Goal: Feedback & Contribution: Submit feedback/report problem

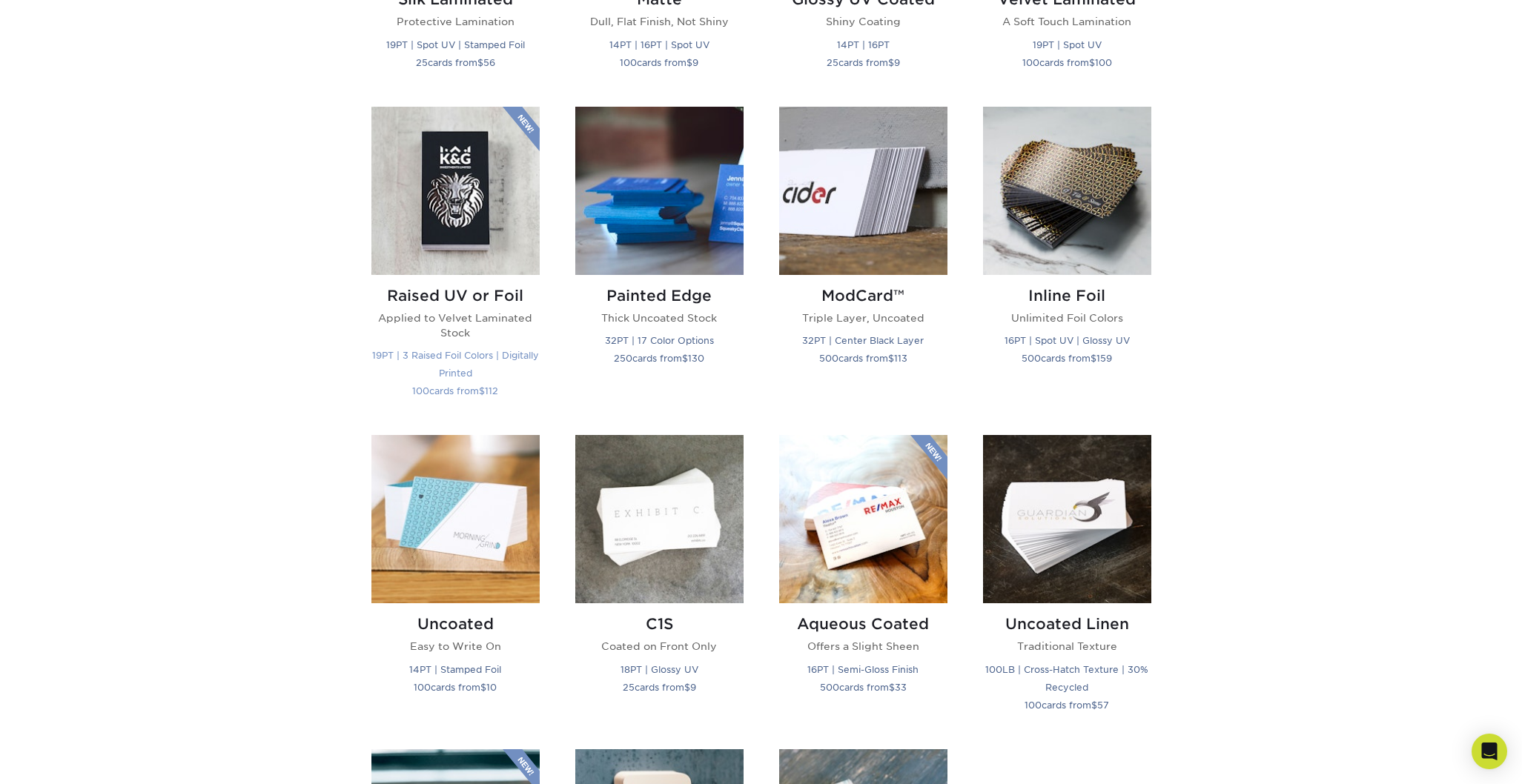
scroll to position [950, 0]
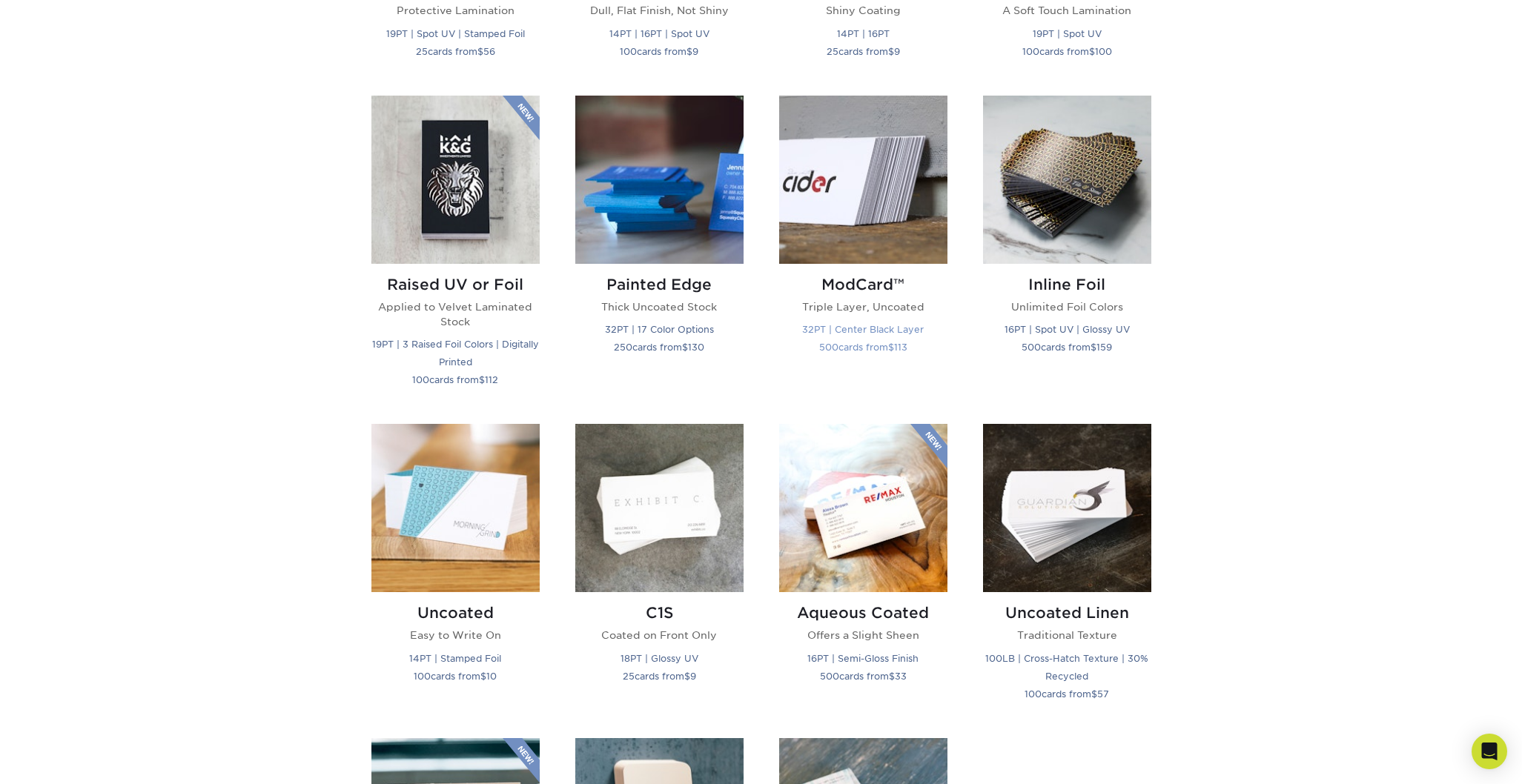
click at [858, 281] on h2 "ModCard™" at bounding box center [863, 284] width 168 height 17
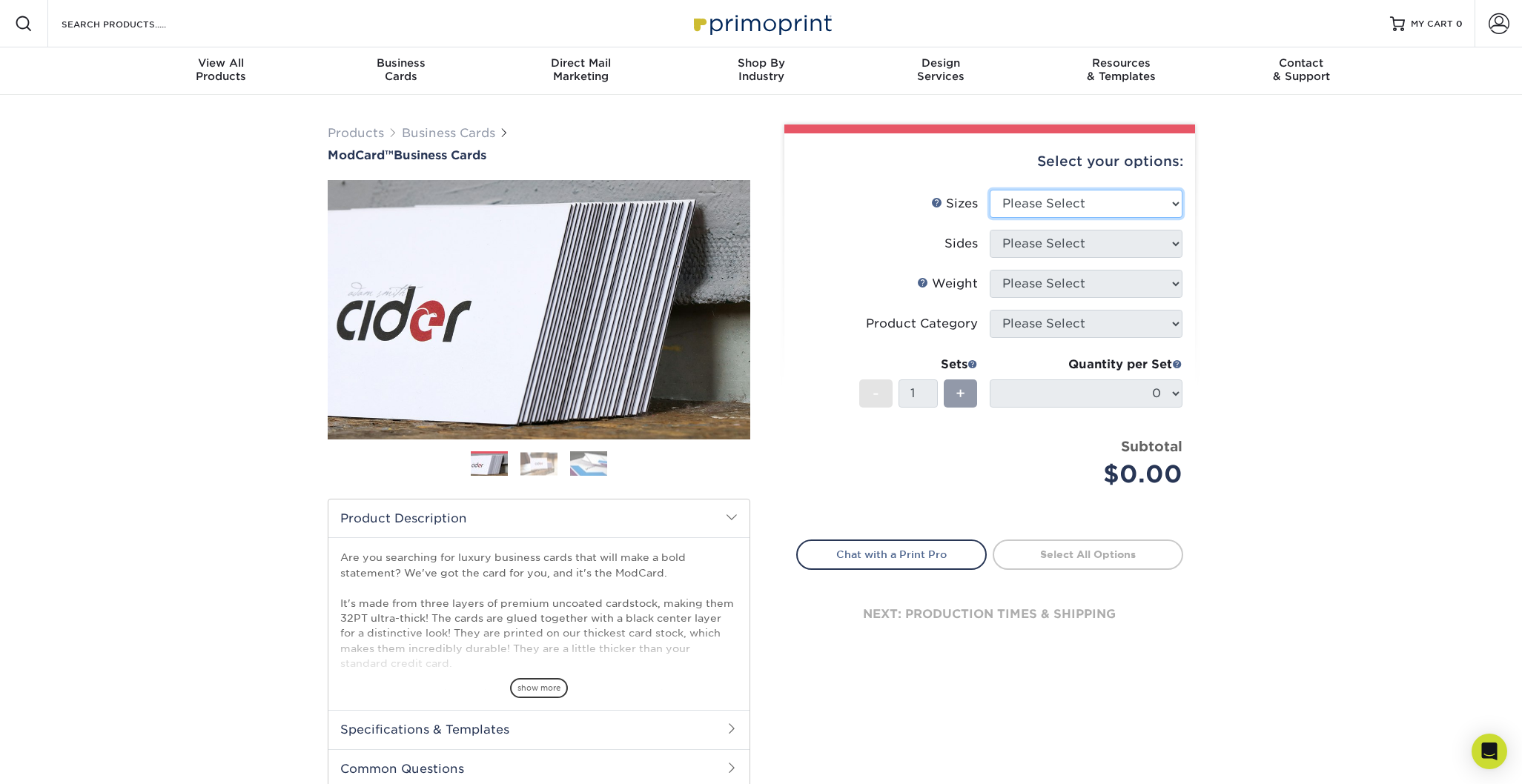
select select "2.00x3.50"
select select "13abbda7-1d64-4f25-8bb2-c179b224825d"
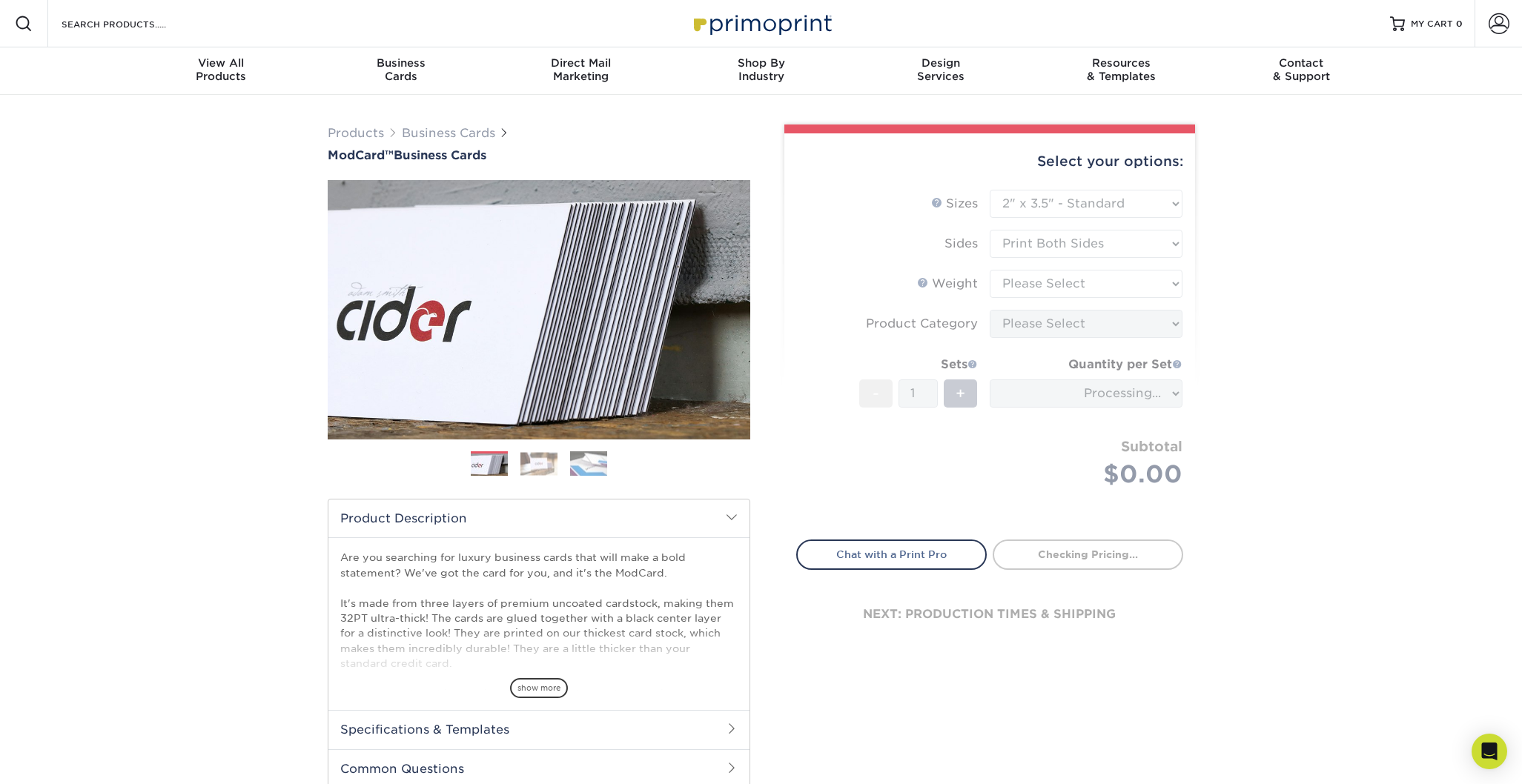
click at [1072, 277] on form "Sizes Help Sizes Please Select 1.5" x 3.5" - Mini 1.75" x 3.5" - Mini 2" x 2" -…" at bounding box center [989, 356] width 387 height 333
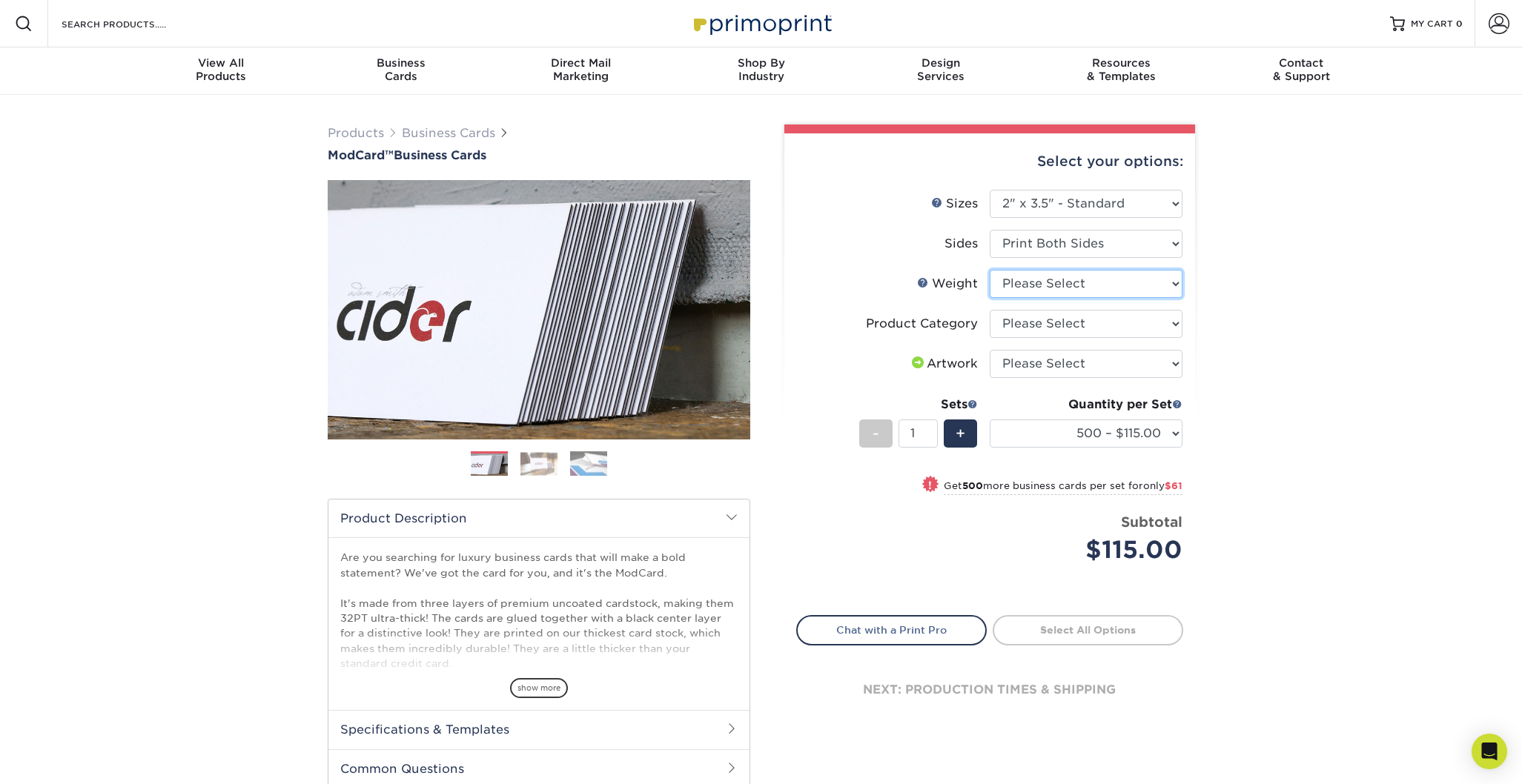
select select "32PTUCBLK"
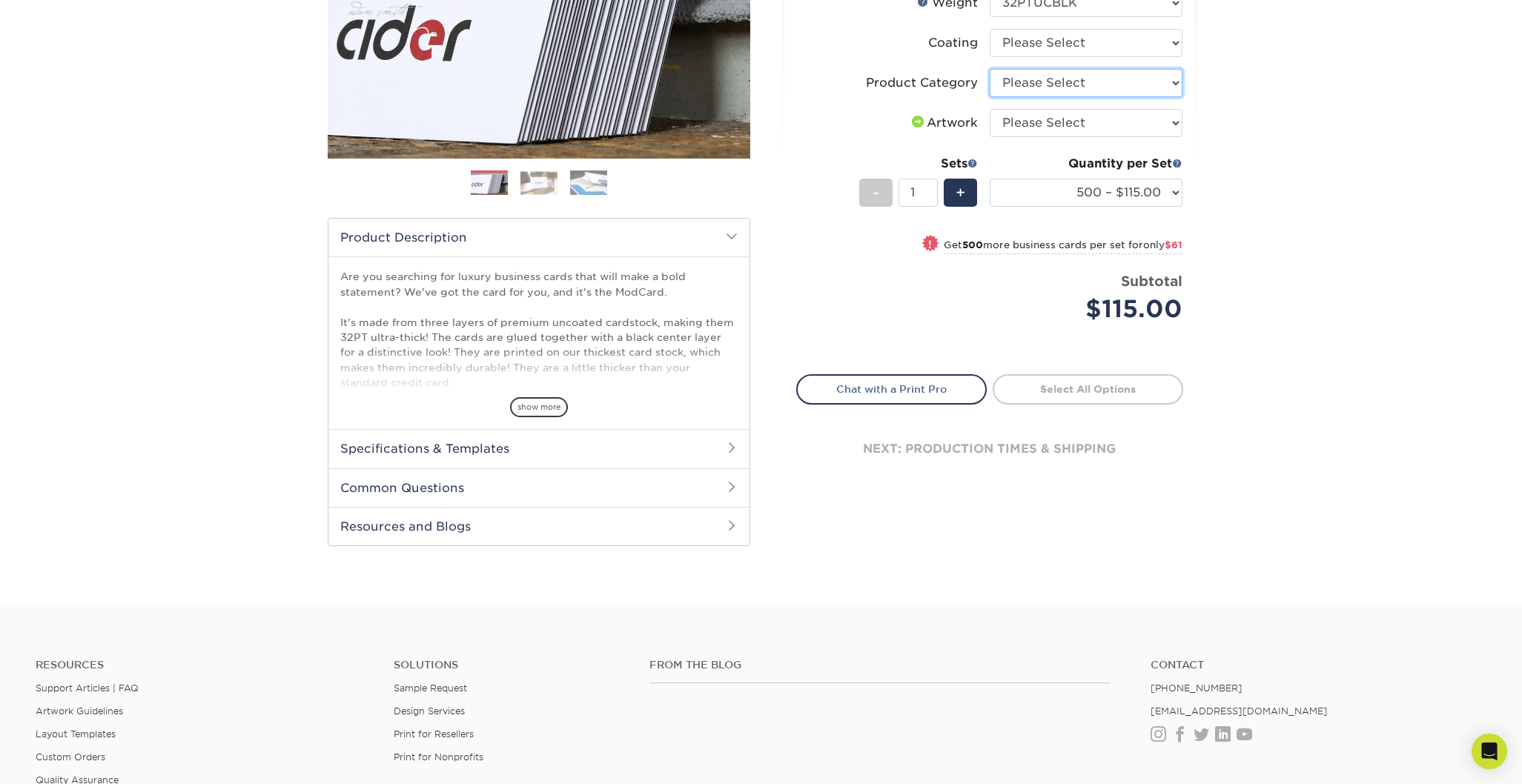
scroll to position [314, 0]
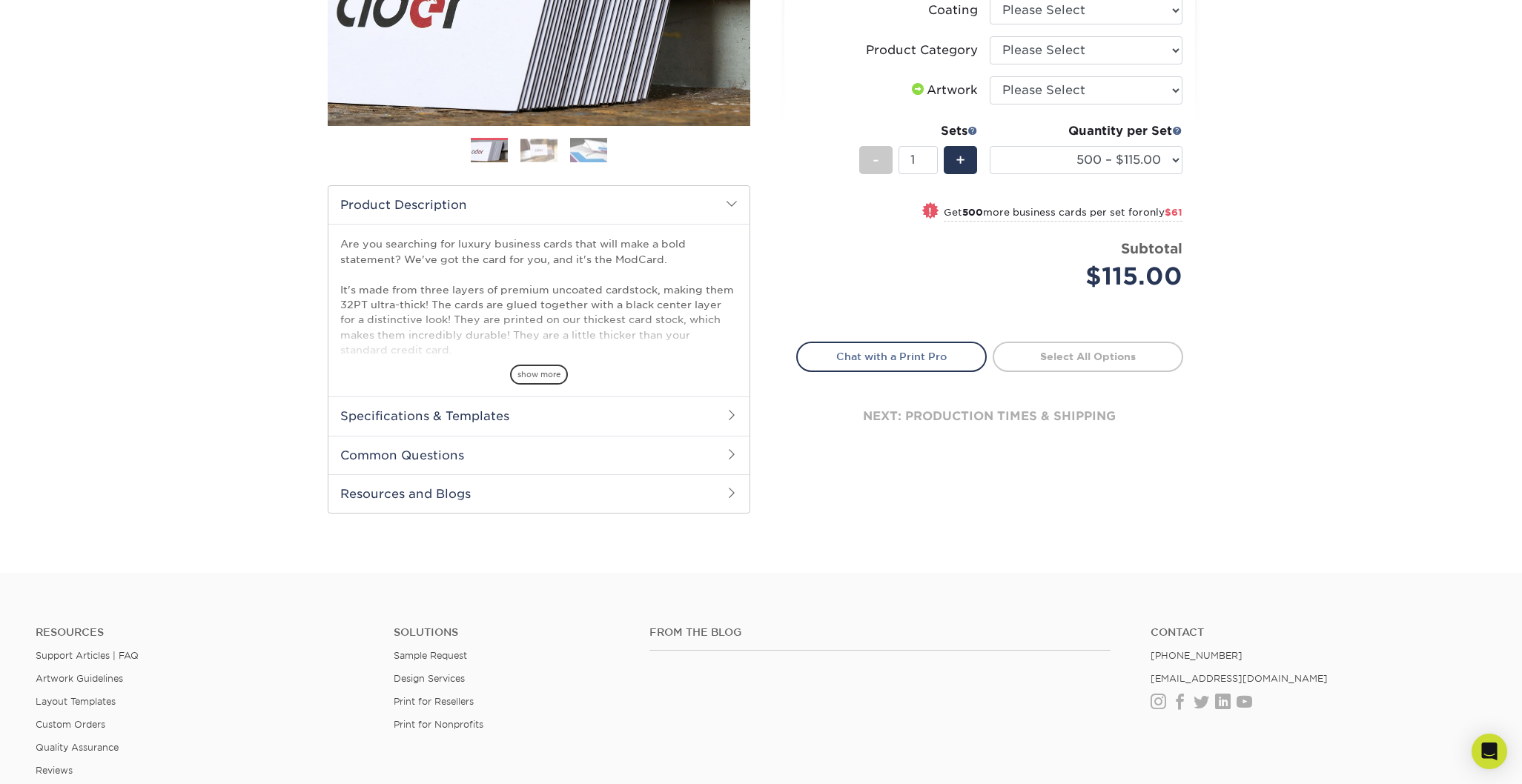
click at [716, 449] on h2 "Common Questions" at bounding box center [539, 455] width 421 height 38
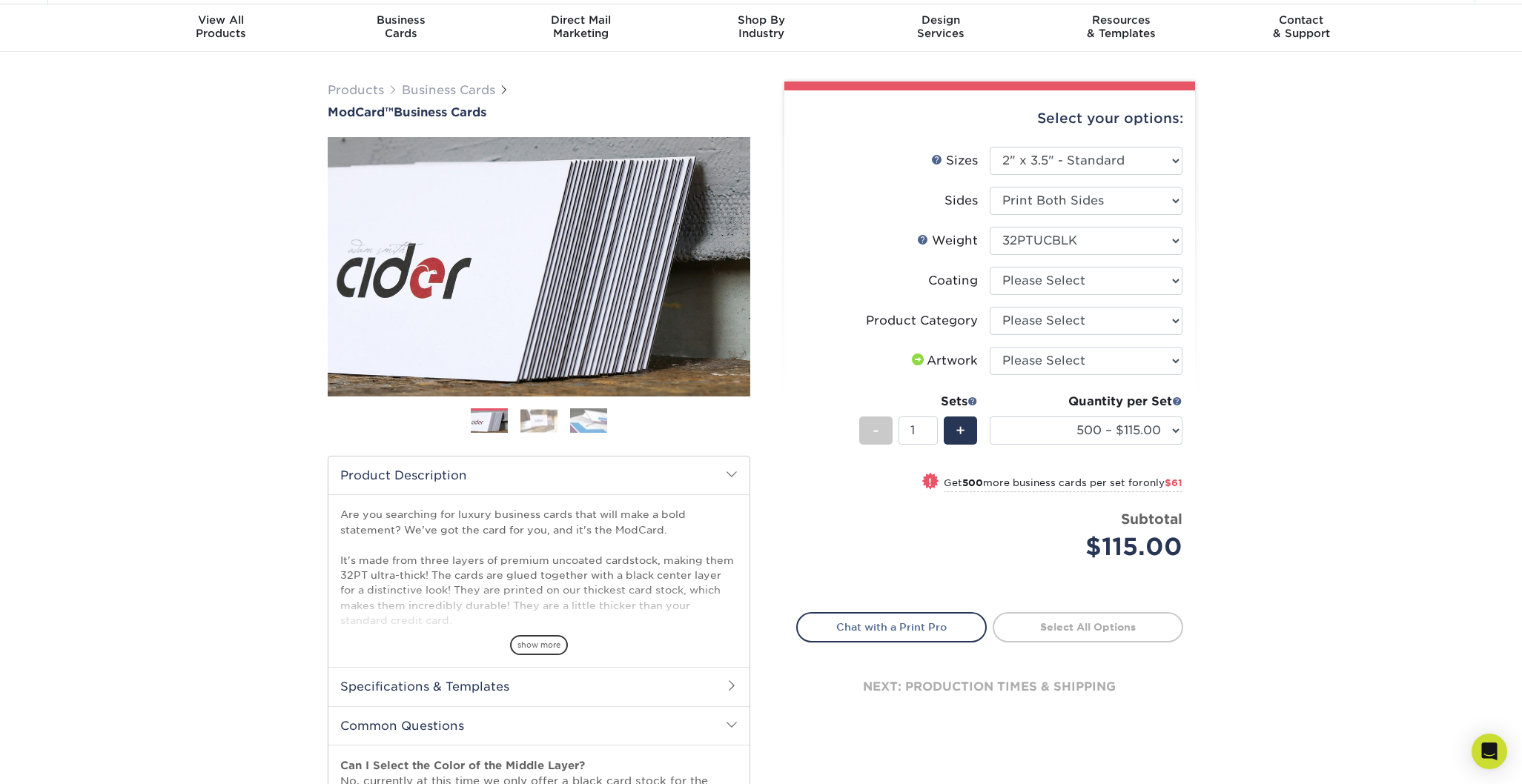
scroll to position [40, 0]
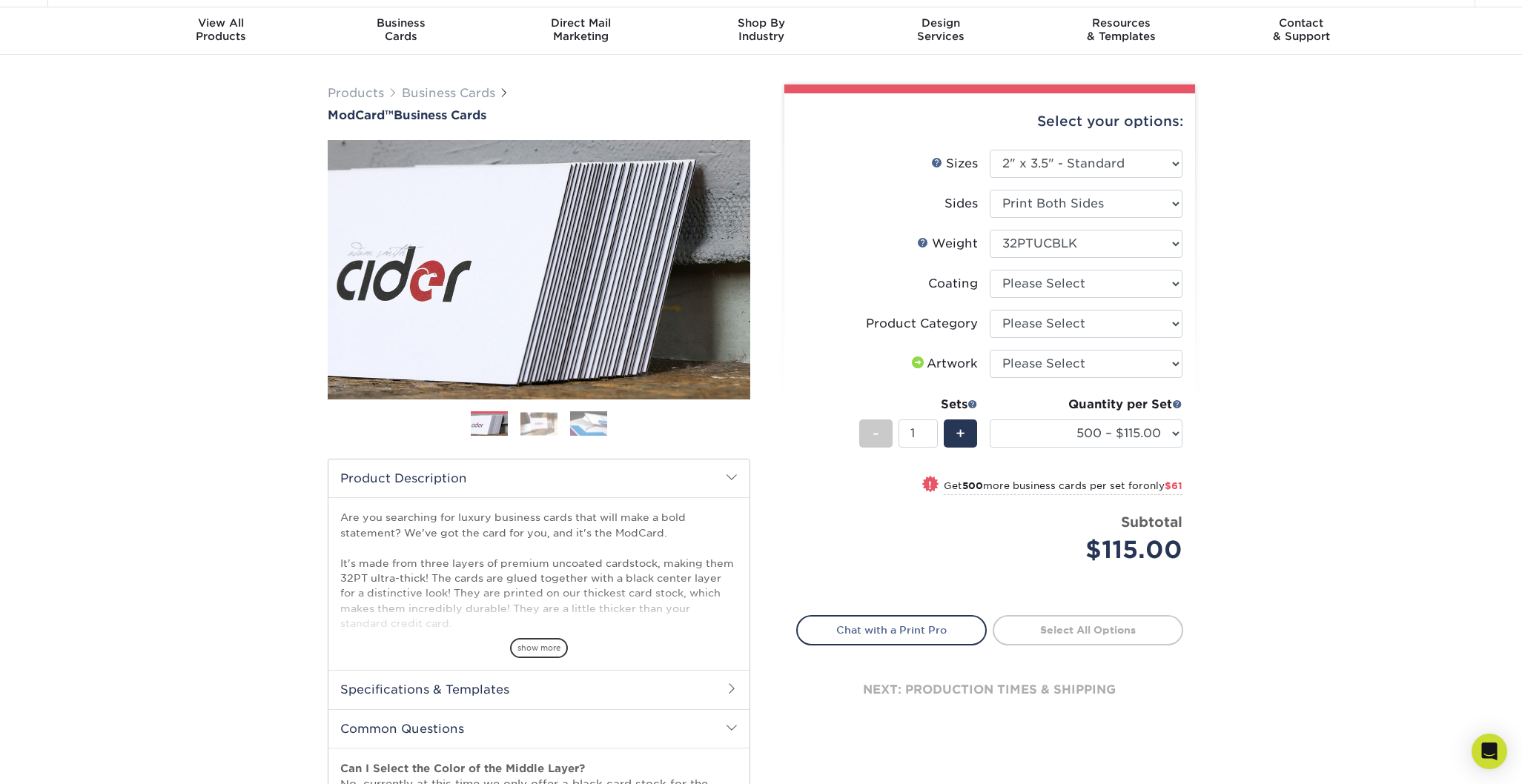
click at [545, 423] on img at bounding box center [539, 424] width 37 height 23
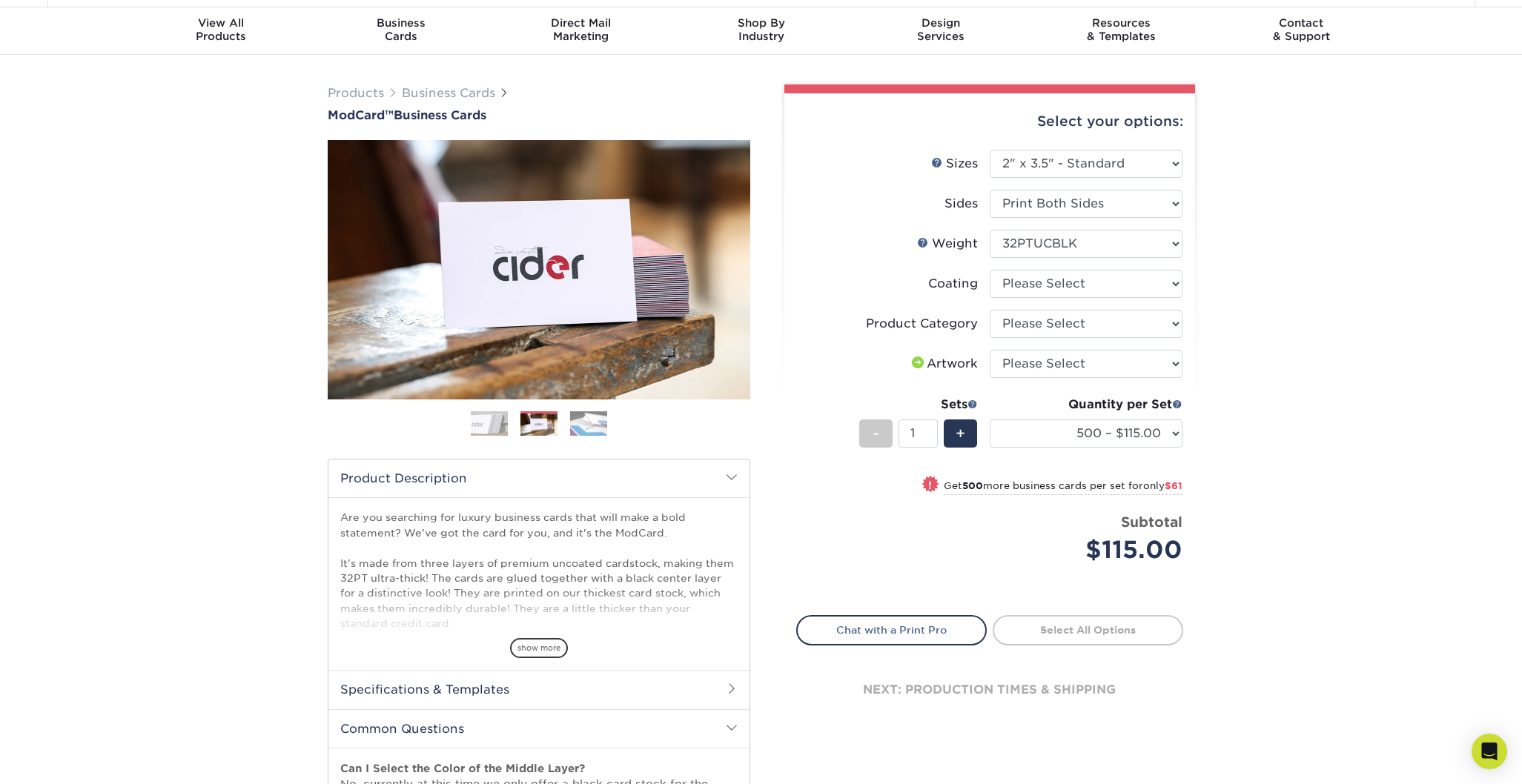
click at [591, 425] on img at bounding box center [588, 423] width 37 height 26
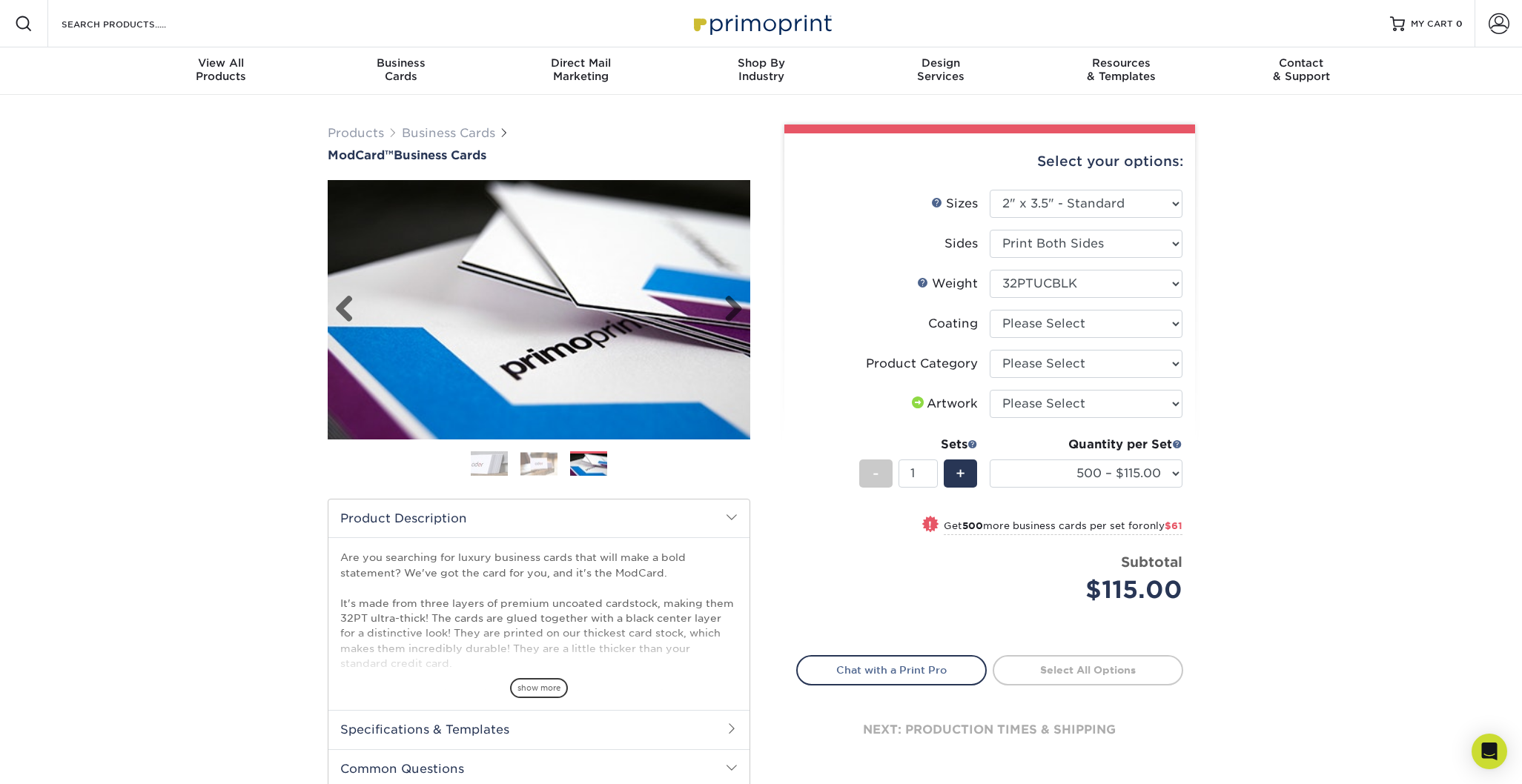
scroll to position [0, 0]
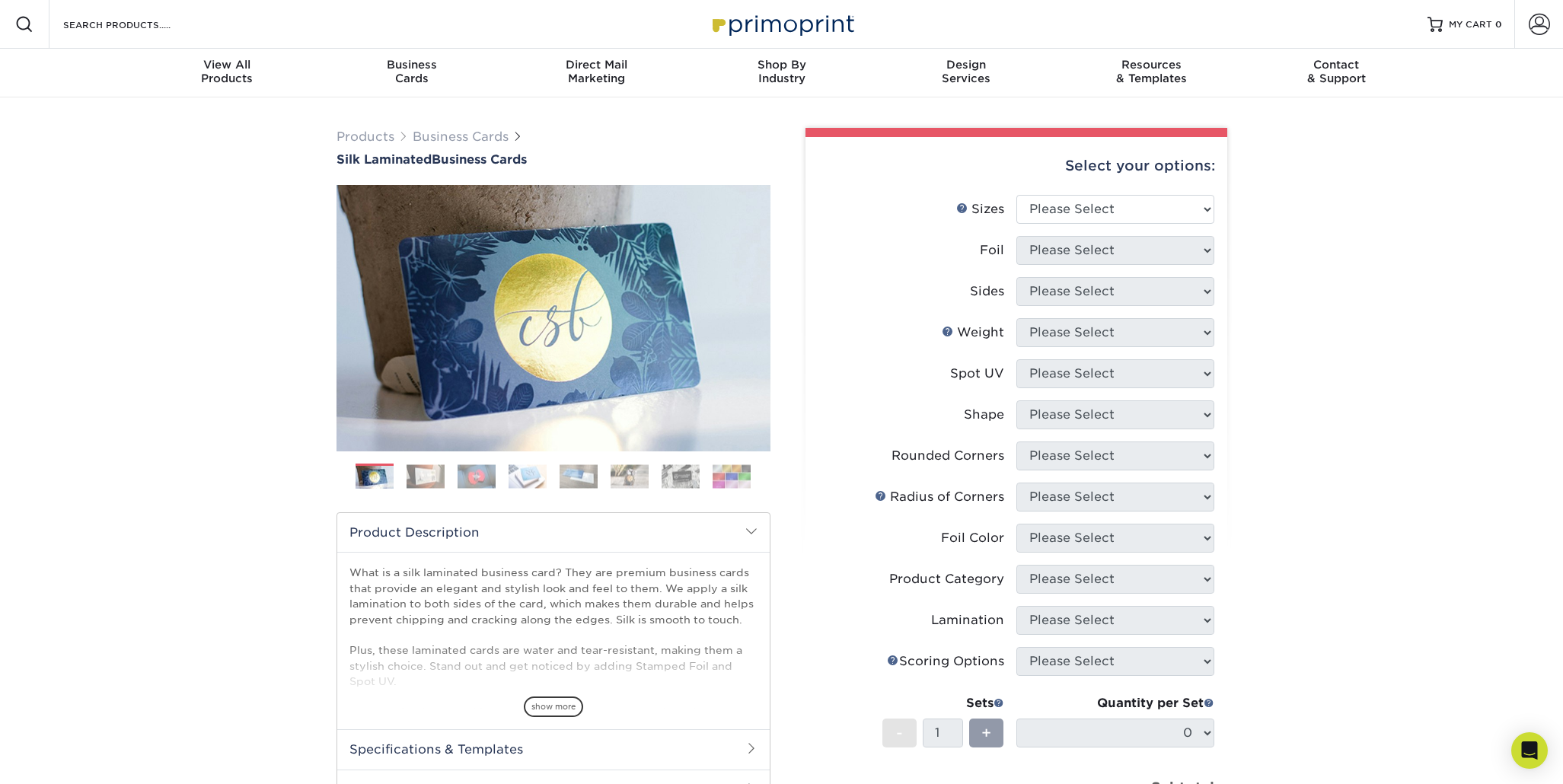
click at [672, 477] on img at bounding box center [680, 476] width 38 height 24
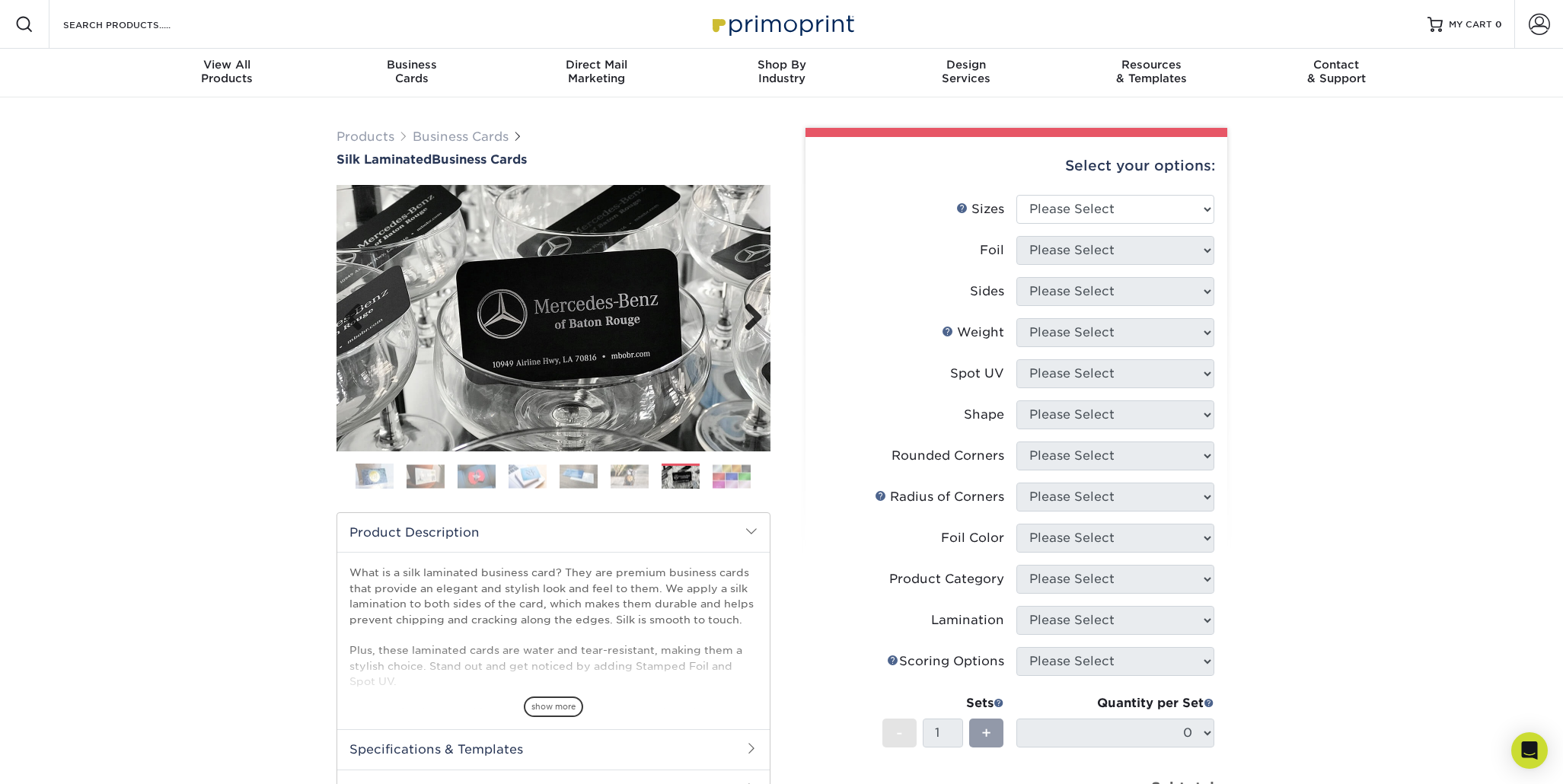
click at [758, 311] on link "Next" at bounding box center [747, 319] width 31 height 31
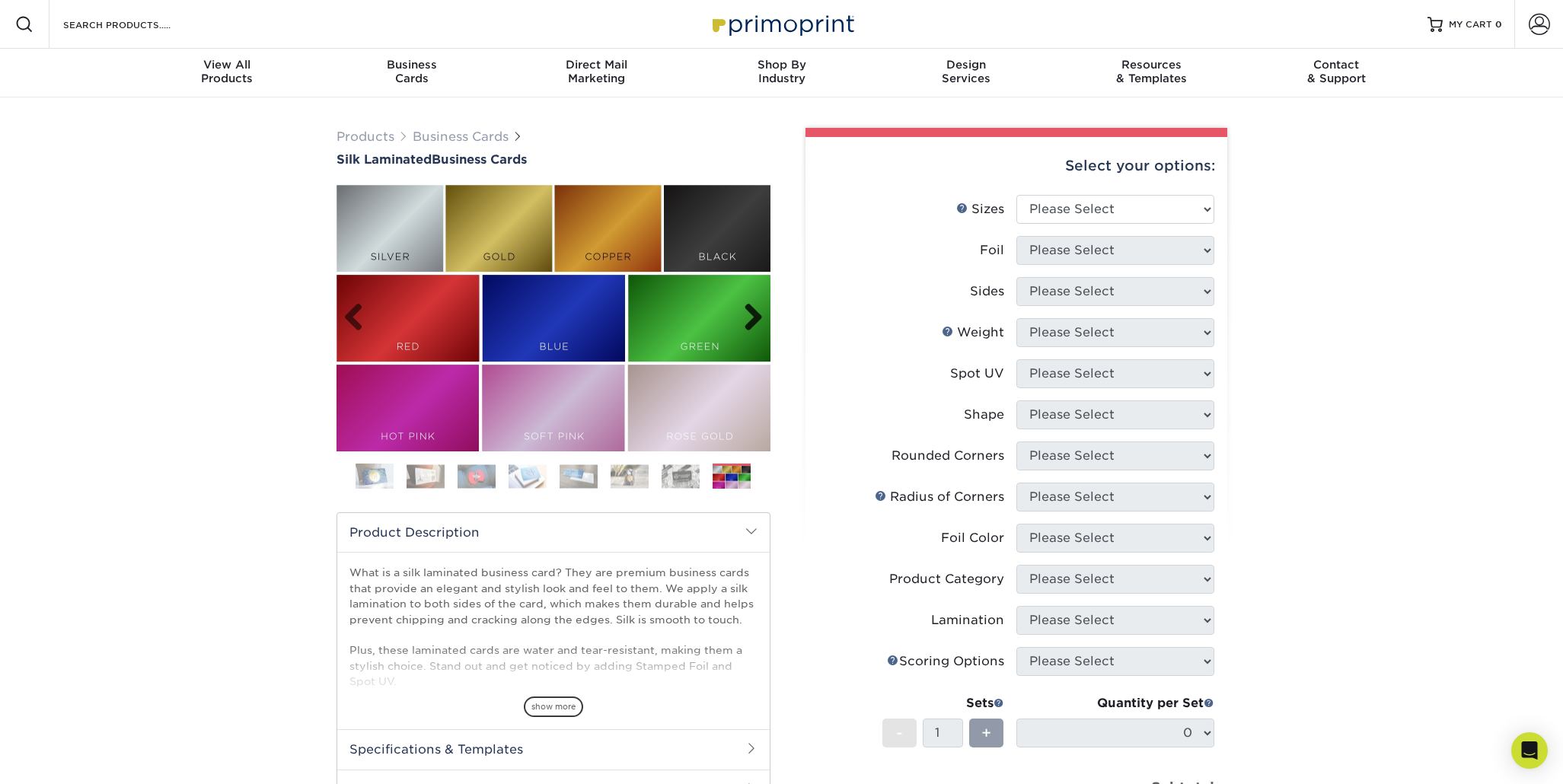
click at [757, 311] on link "Next" at bounding box center [747, 319] width 31 height 31
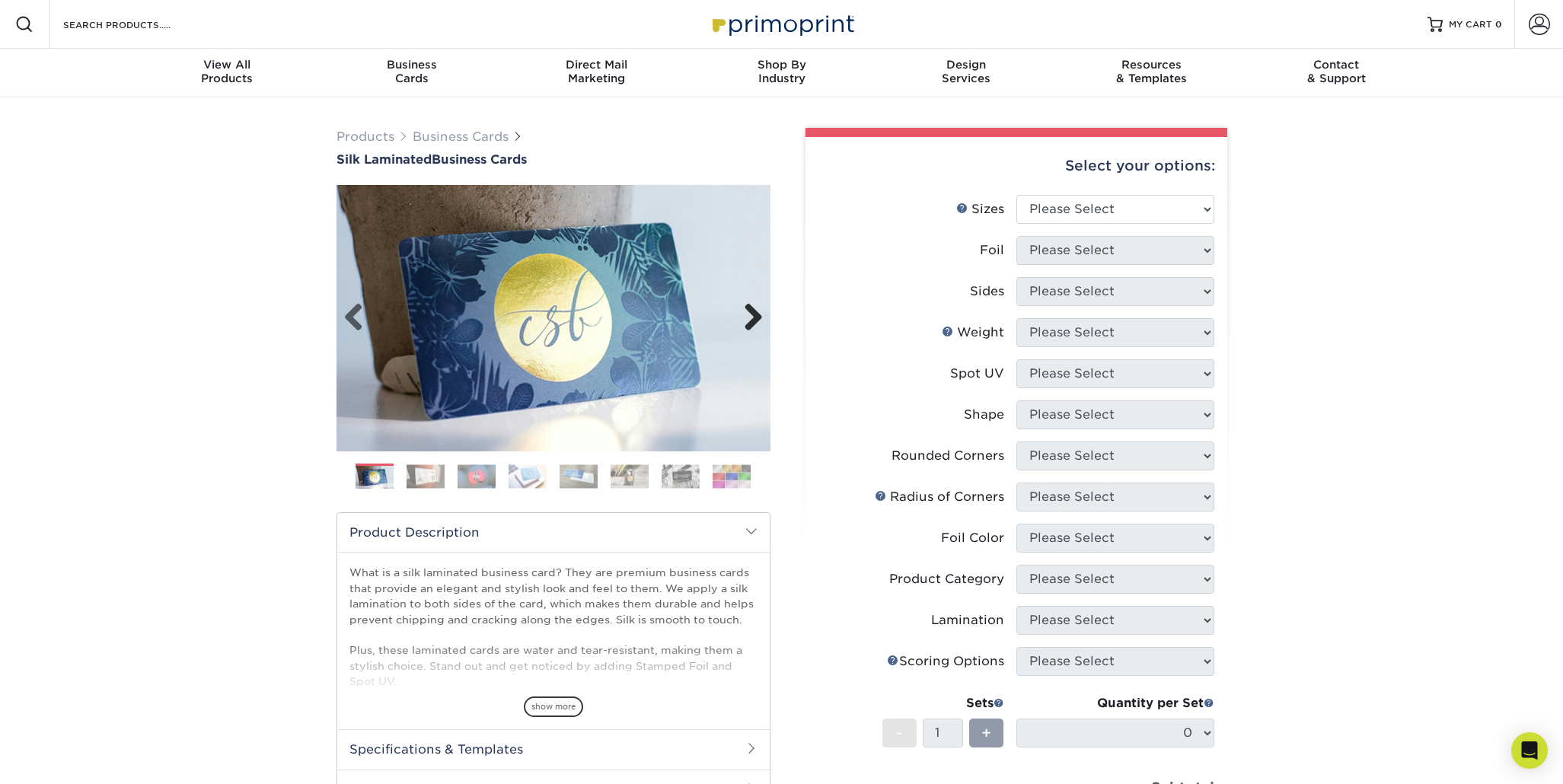
click at [757, 311] on link "Next" at bounding box center [747, 319] width 31 height 31
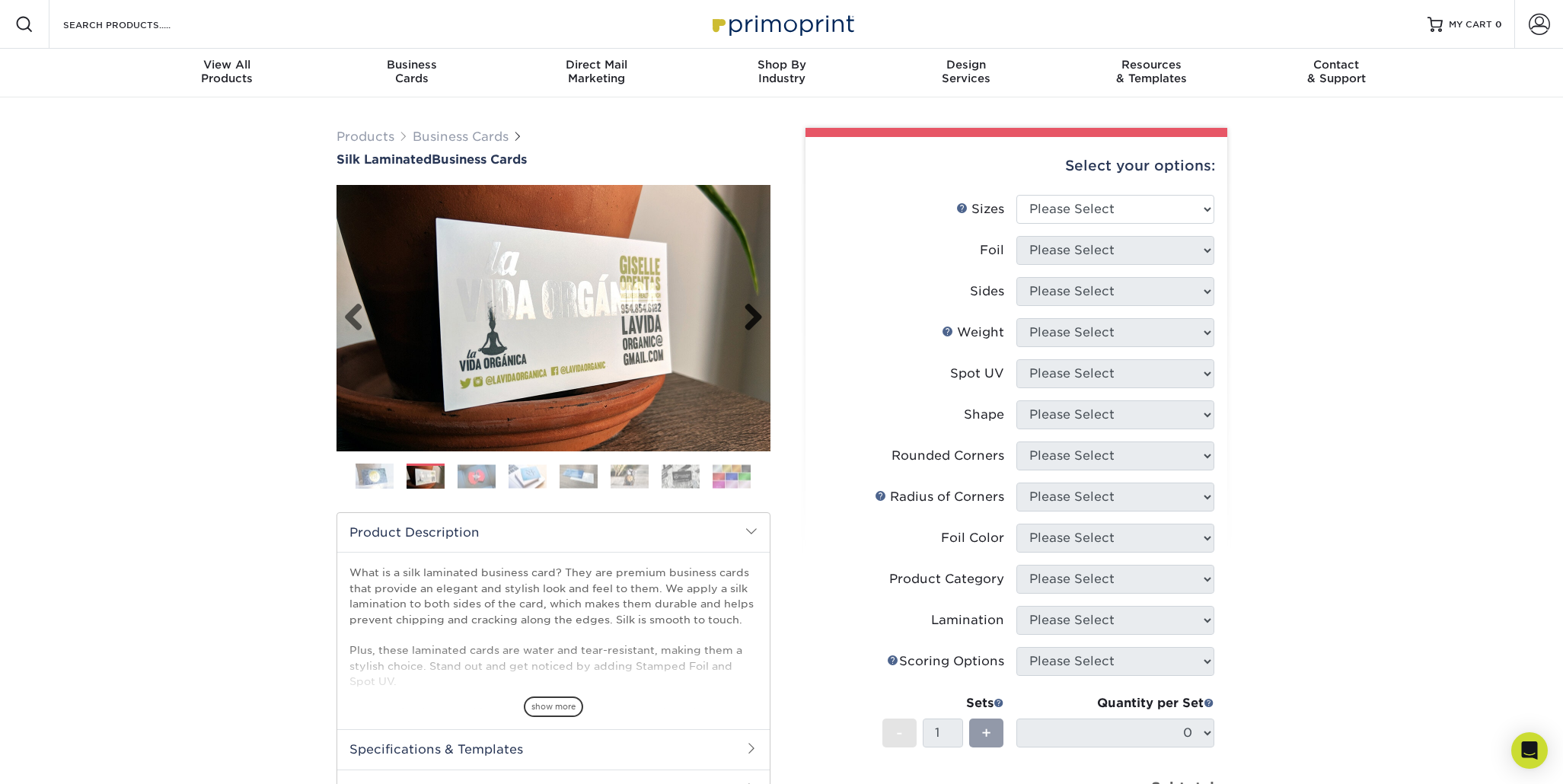
click at [757, 311] on link "Next" at bounding box center [747, 319] width 31 height 31
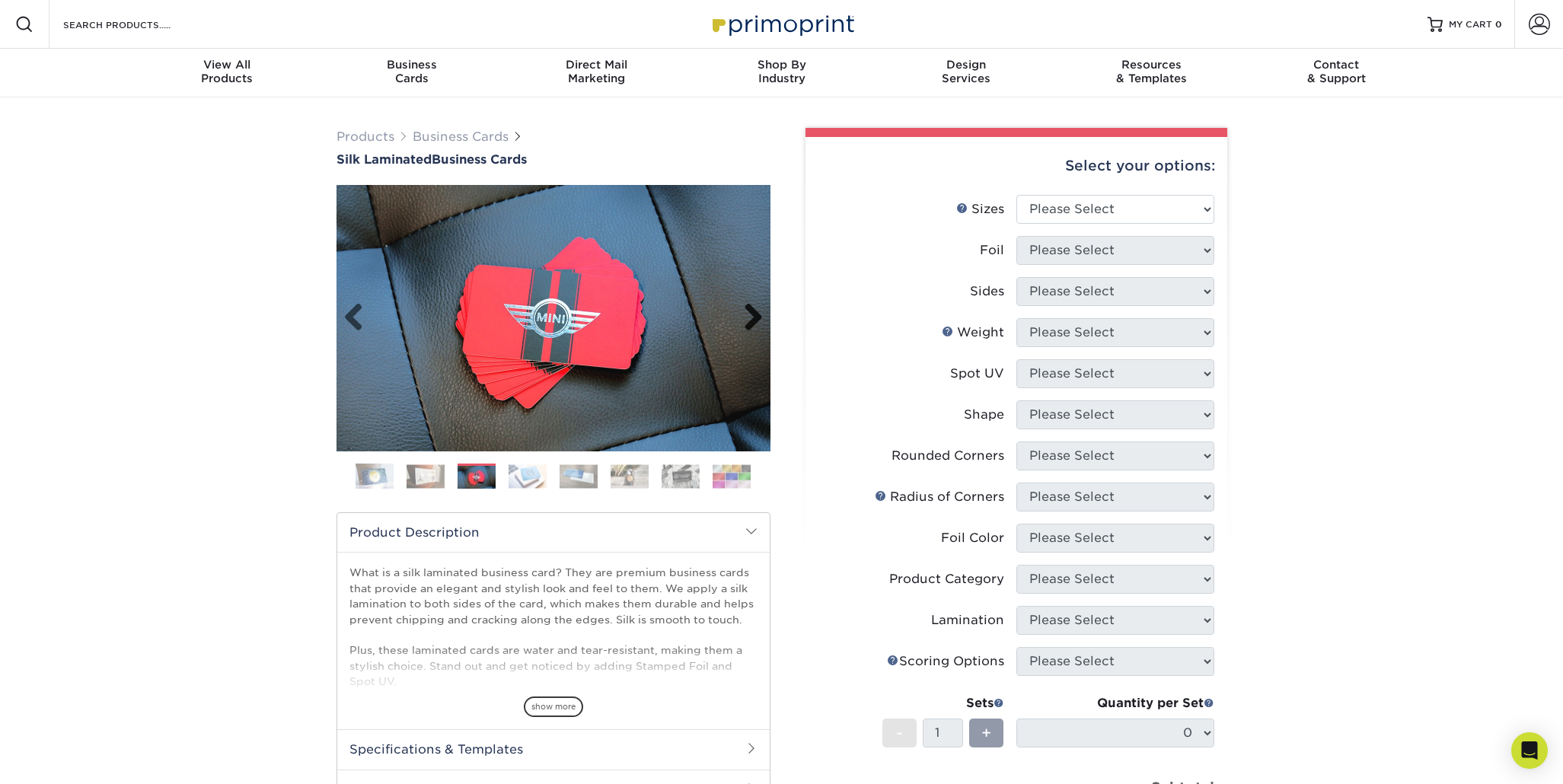
click at [756, 312] on link "Next" at bounding box center [747, 319] width 31 height 31
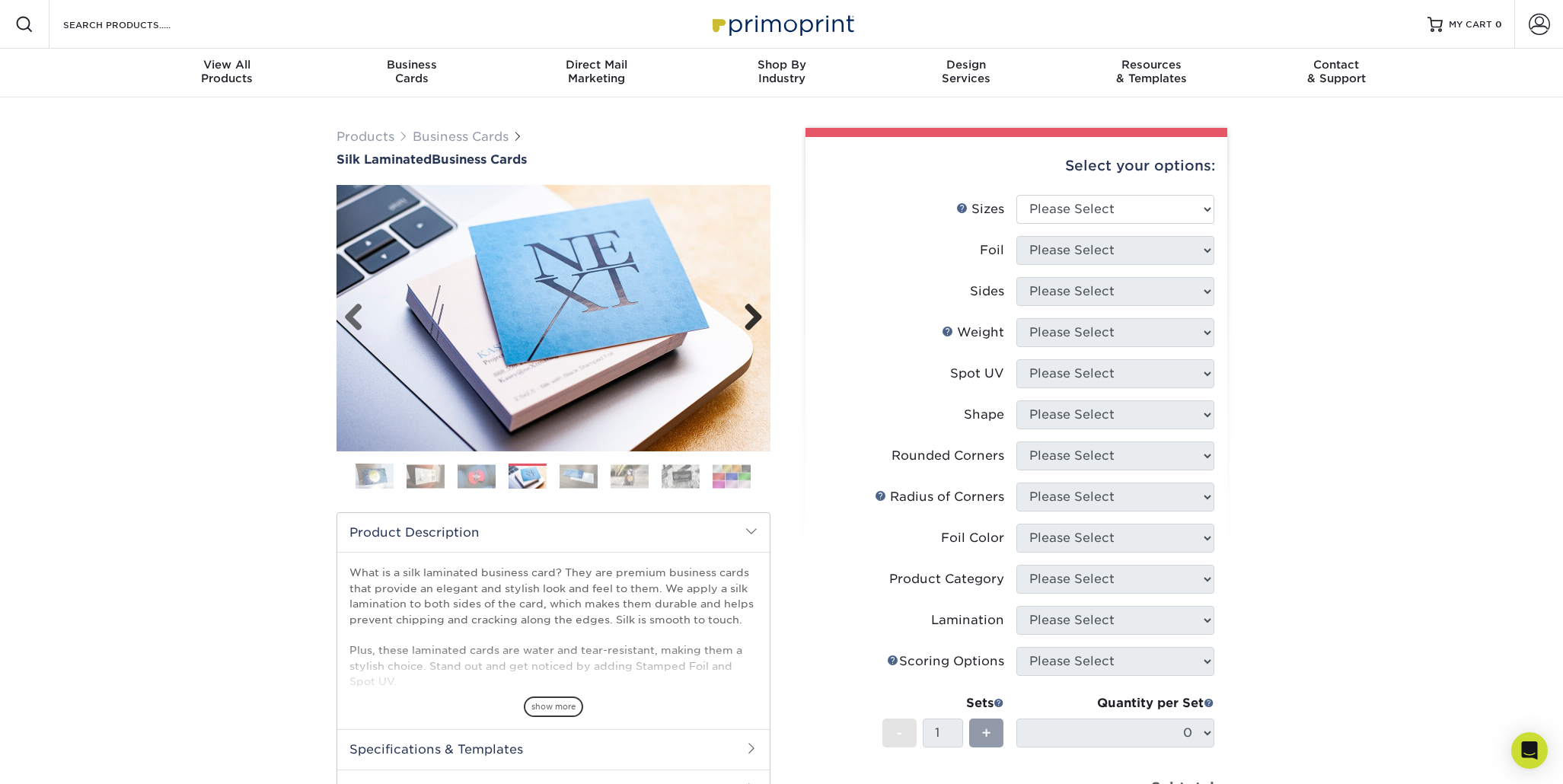
click at [756, 312] on link "Next" at bounding box center [747, 319] width 31 height 31
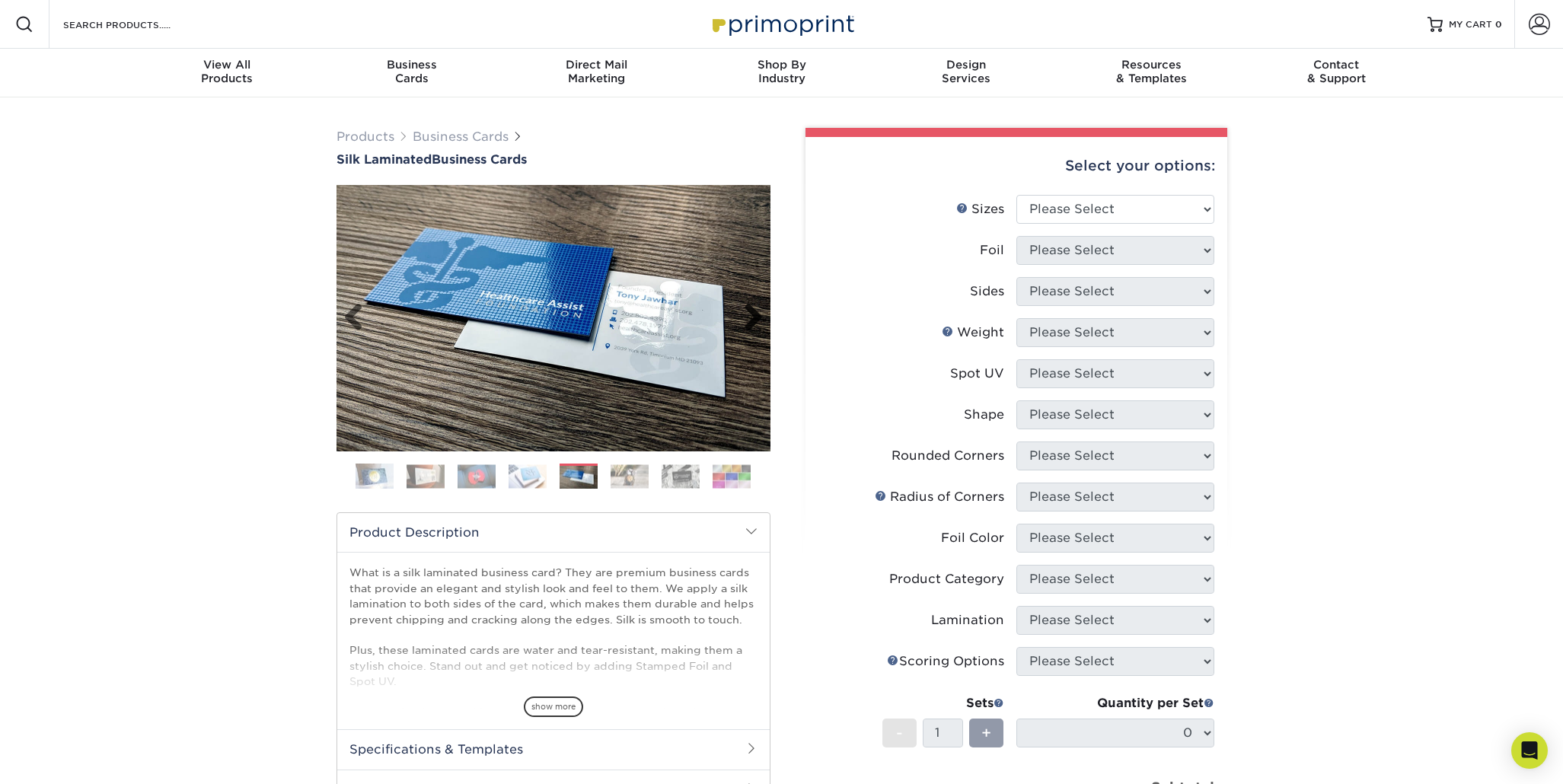
click at [756, 312] on link "Next" at bounding box center [747, 319] width 31 height 31
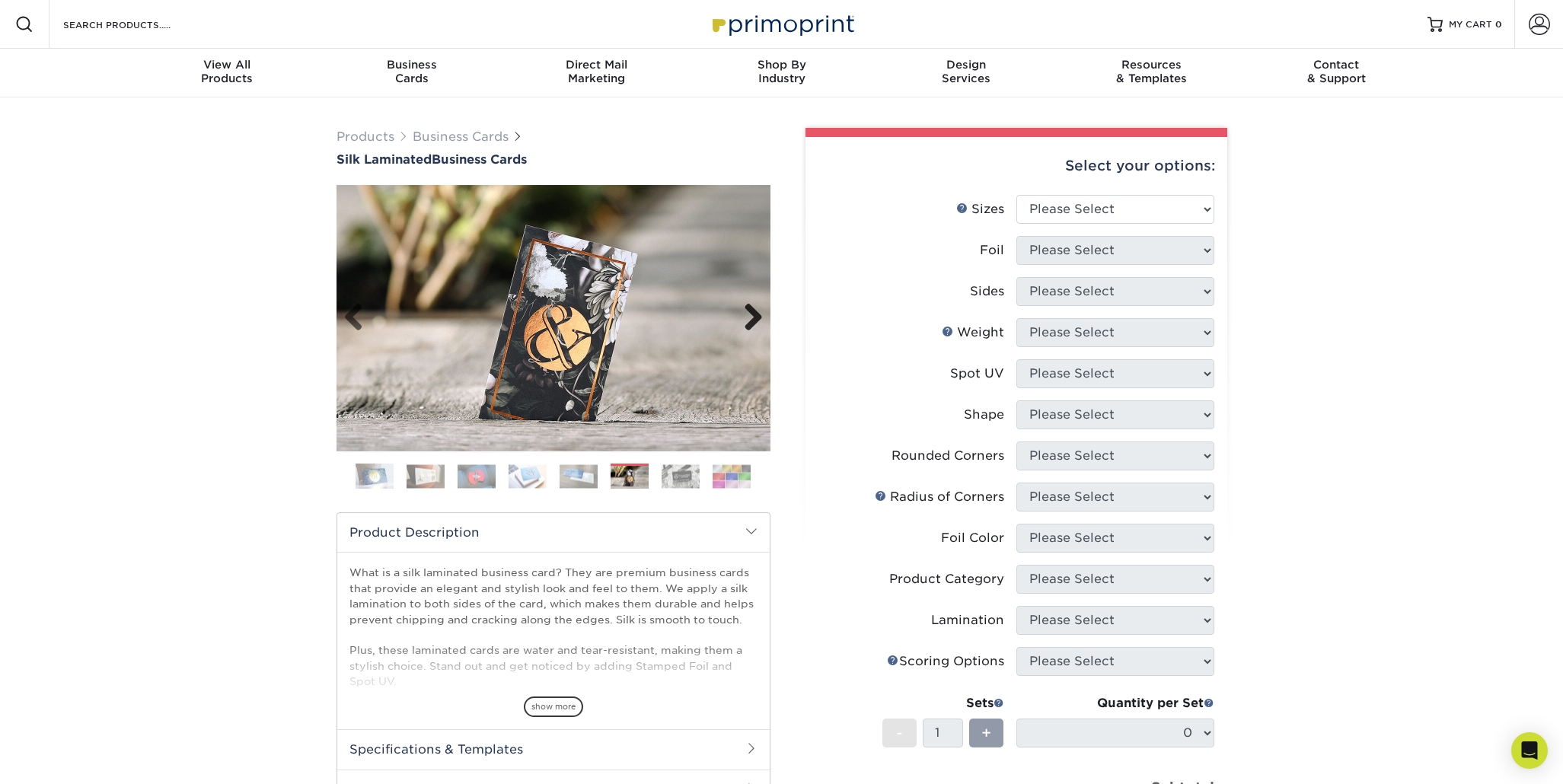
click at [756, 312] on link "Next" at bounding box center [747, 319] width 31 height 31
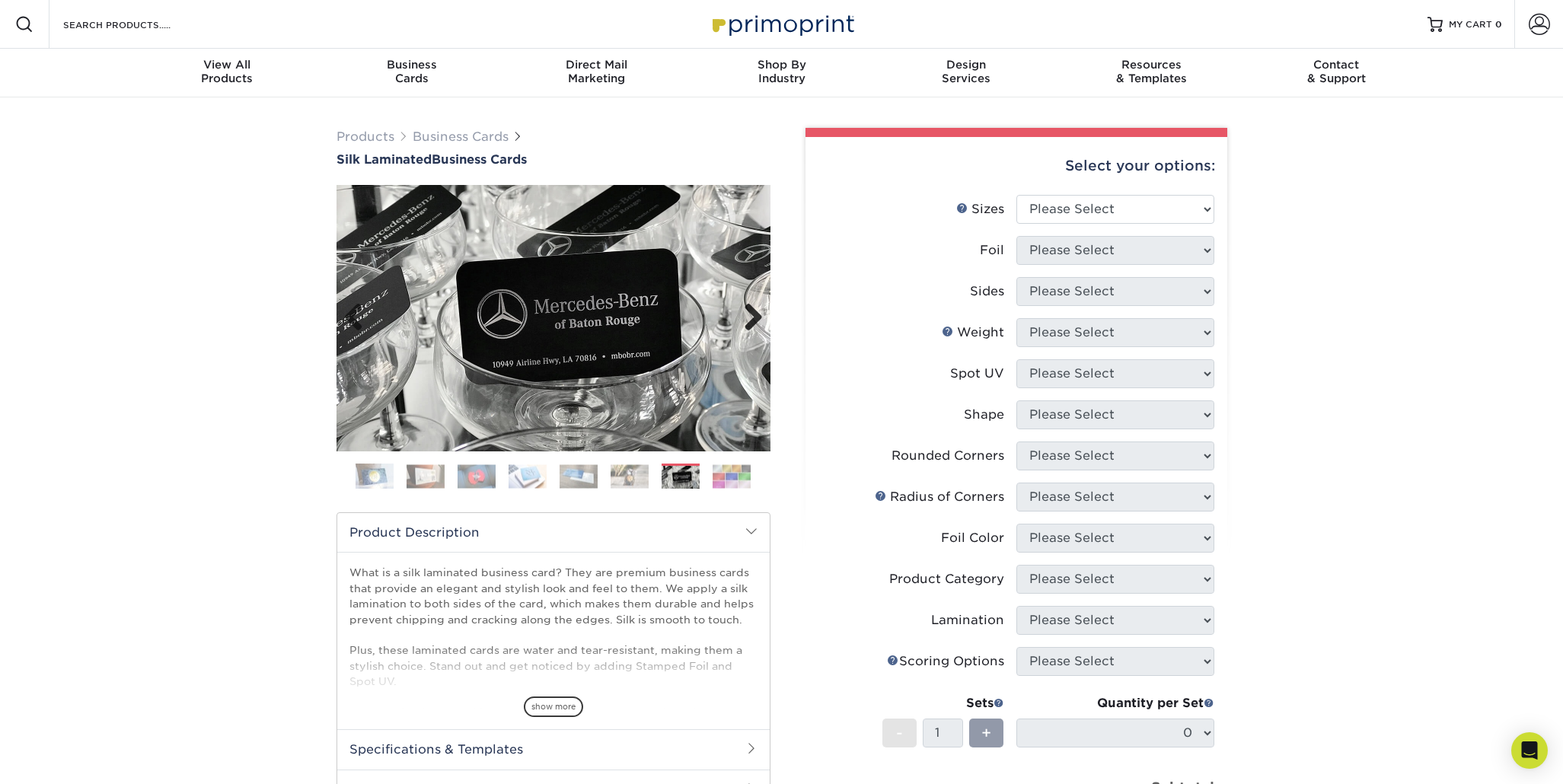
click at [755, 312] on link "Next" at bounding box center [747, 319] width 31 height 31
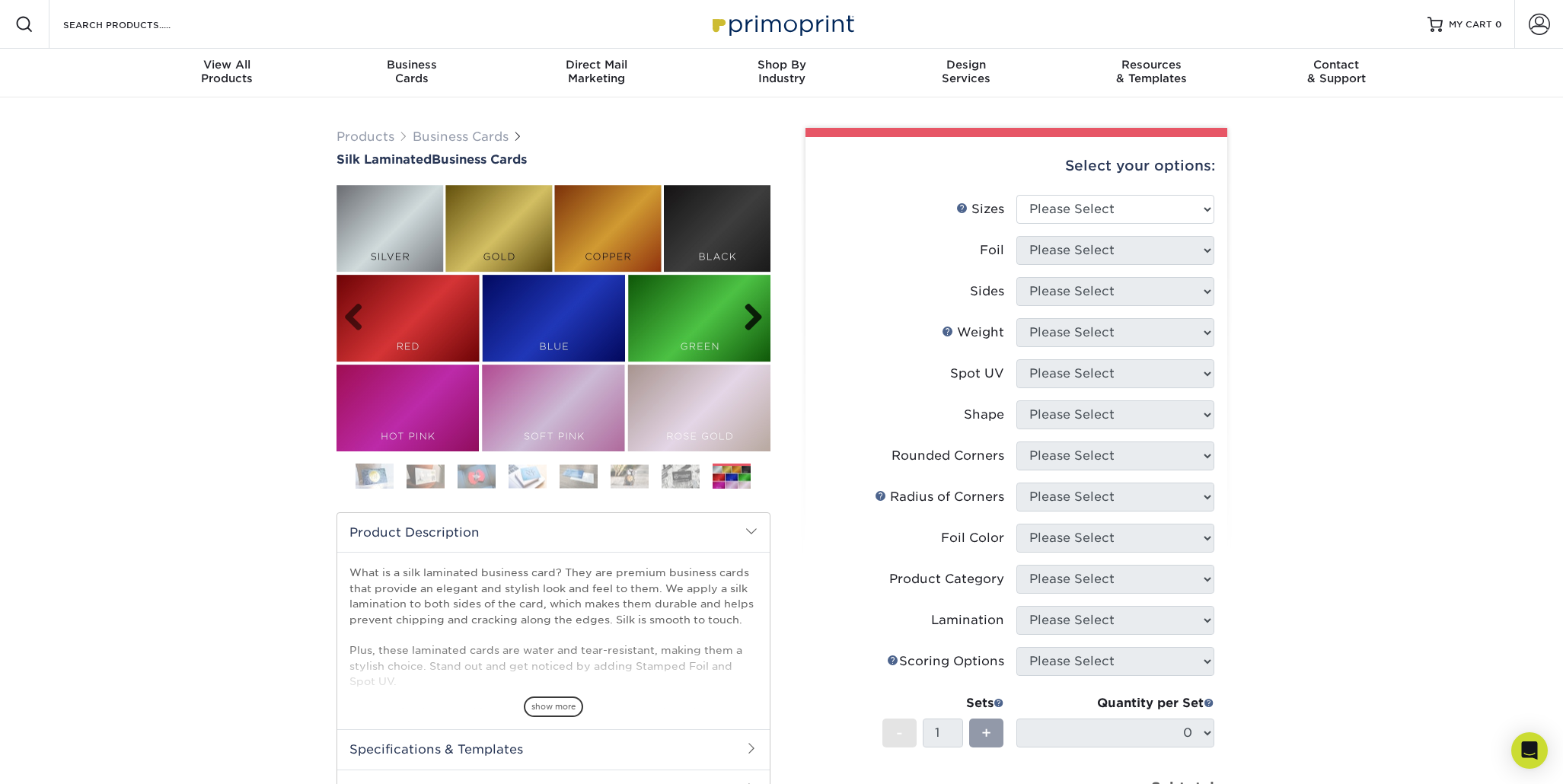
click at [753, 313] on link "Next" at bounding box center [747, 319] width 31 height 31
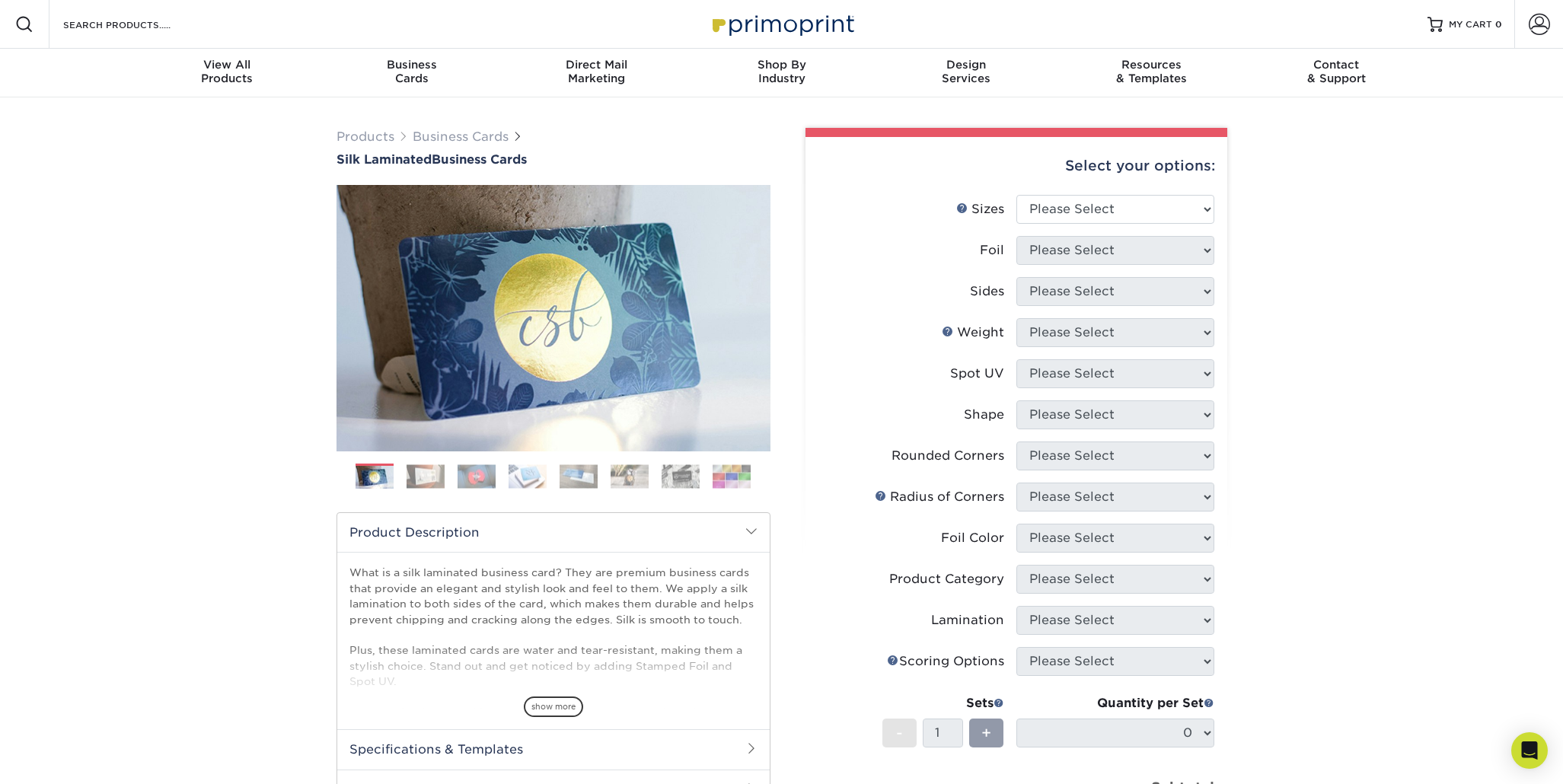
click at [213, 319] on div "Products Business Cards Silk Laminated Business Cards Previous Next" at bounding box center [782, 579] width 1563 height 963
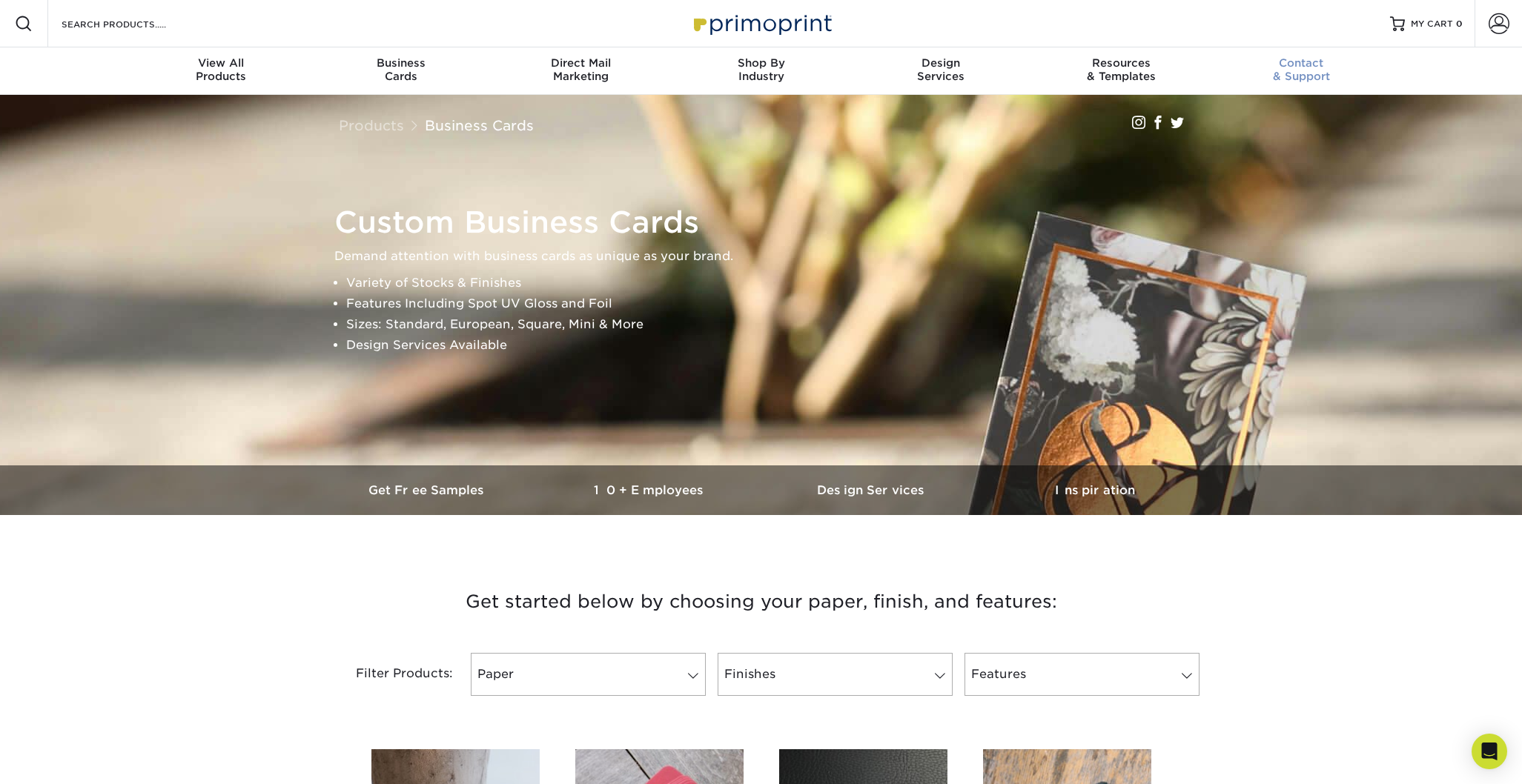
click at [1300, 66] on span "Contact" at bounding box center [1301, 63] width 180 height 13
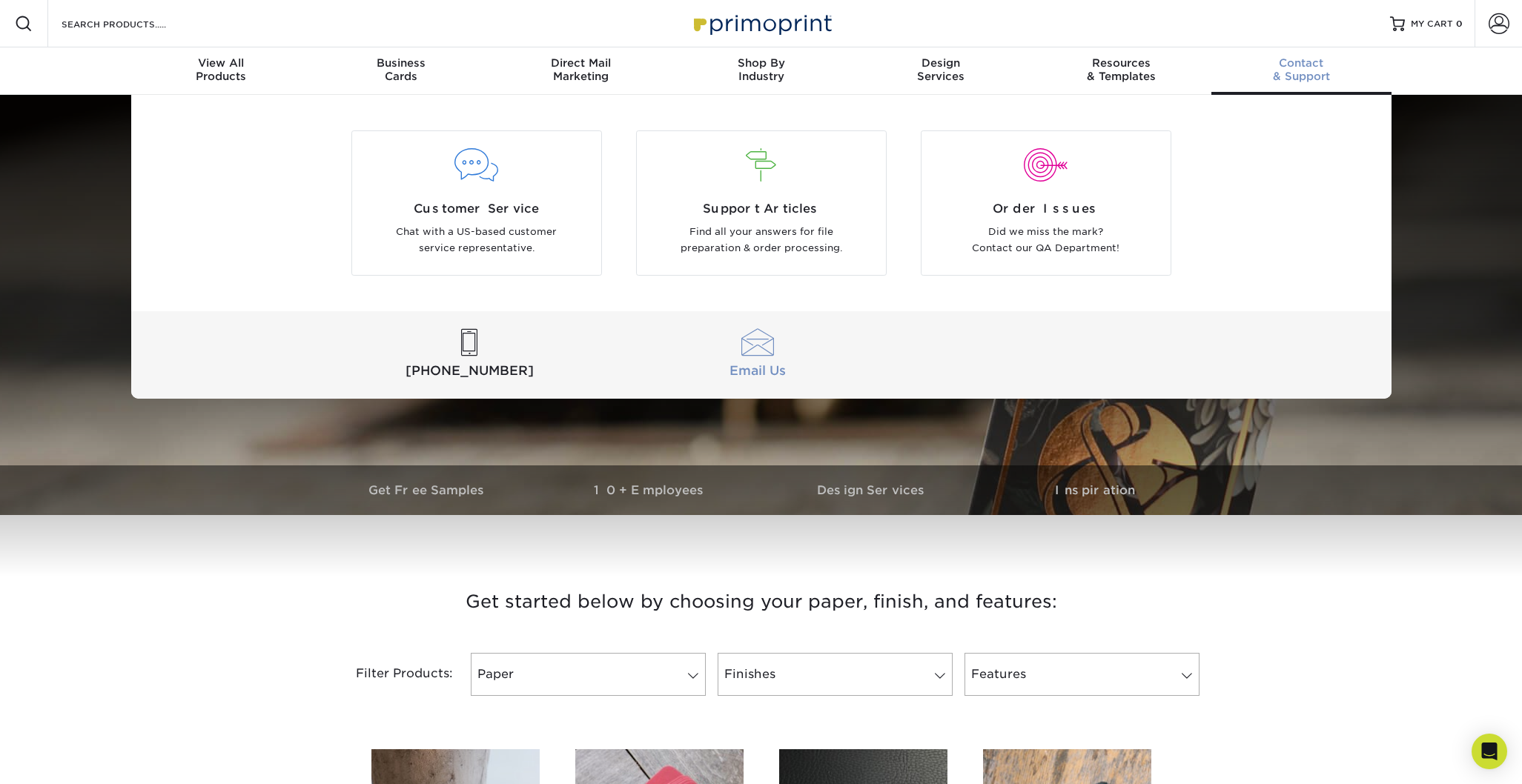
click at [753, 352] on div at bounding box center [758, 343] width 282 height 27
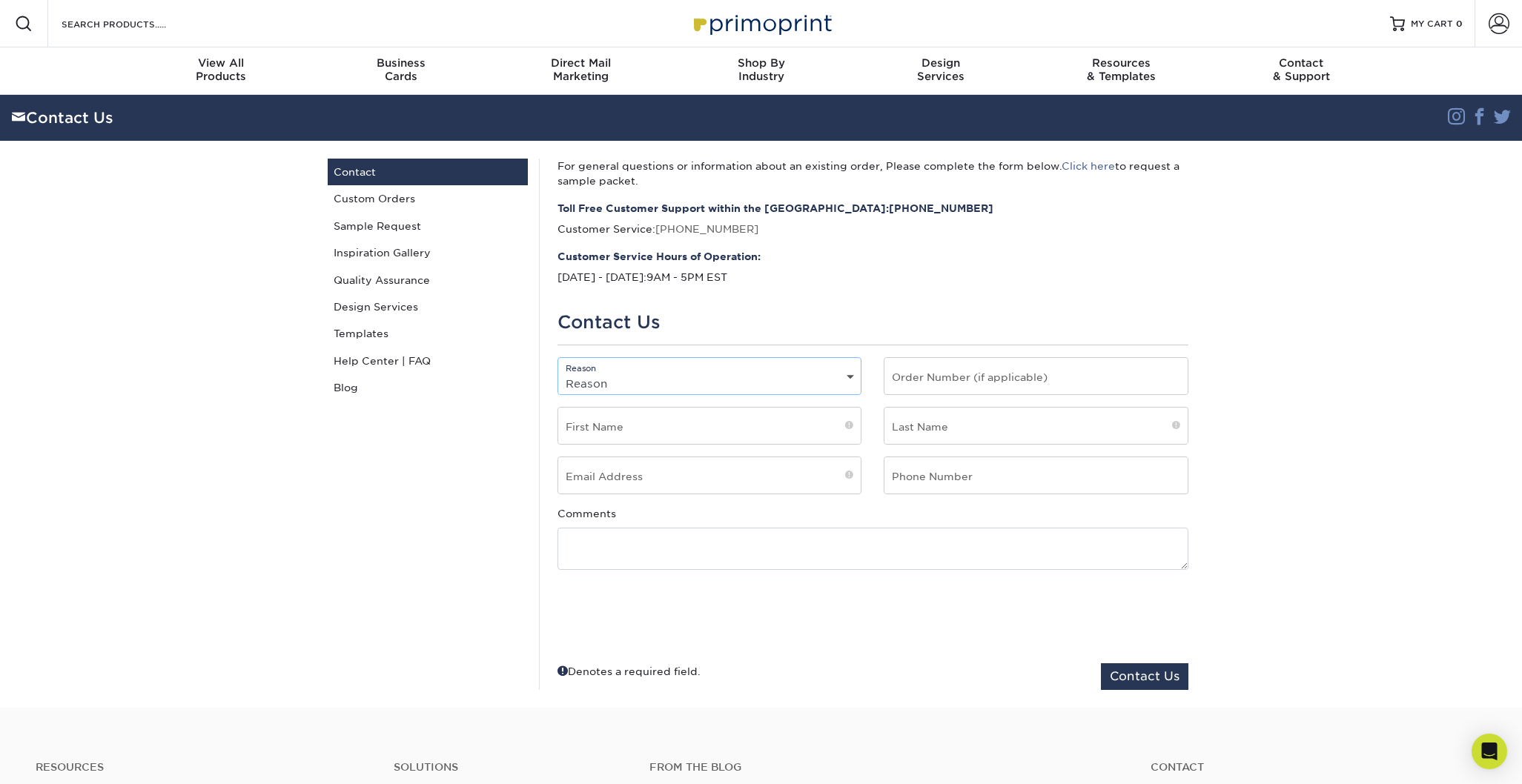
select select "General"
type input "Jack"
type input "[PERSON_NAME]"
click at [636, 541] on textarea at bounding box center [873, 548] width 631 height 42
paste textarea "Hello - Im looking for an all black business card. 32pt stock. Matte finish for…"
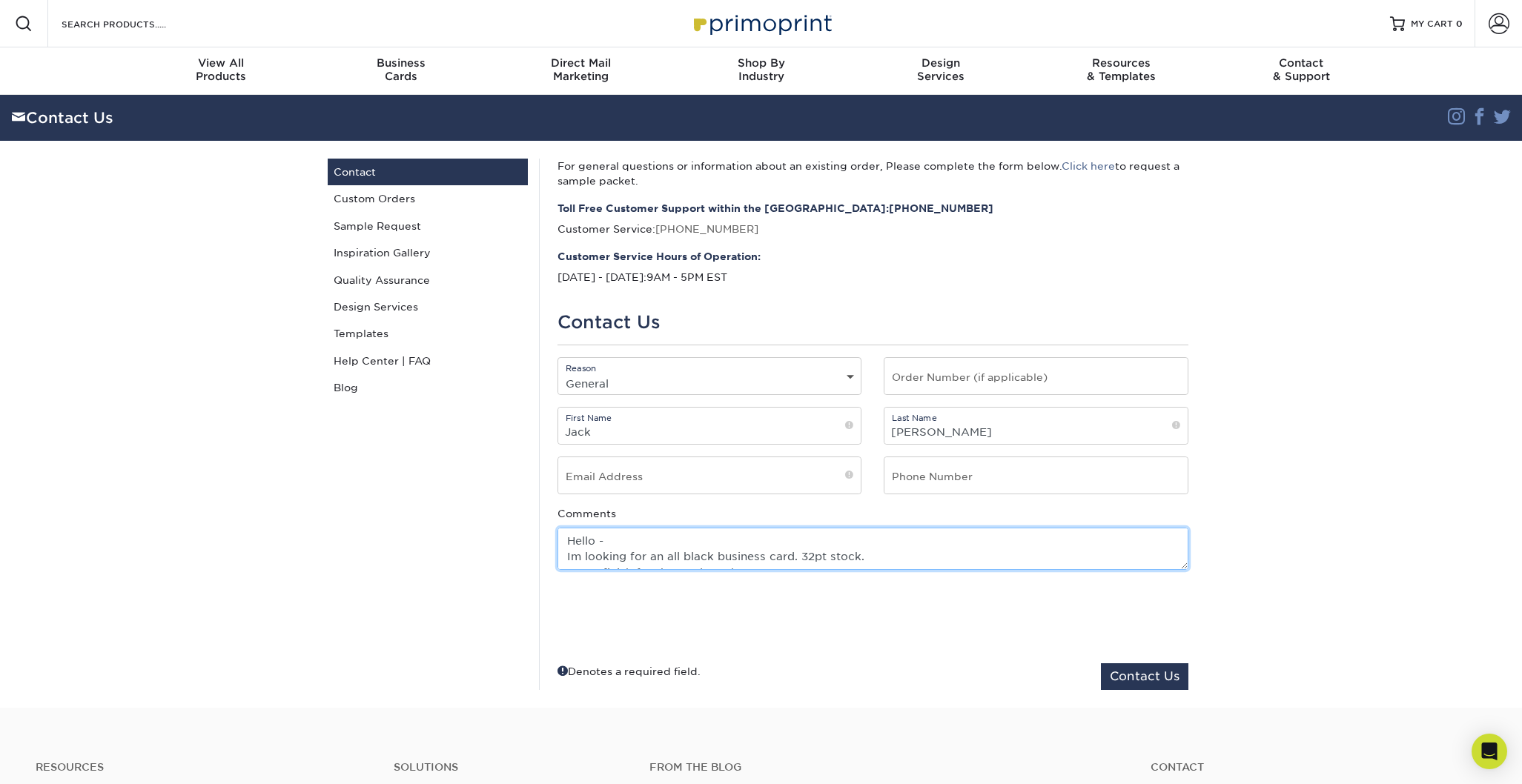
scroll to position [139, 0]
type textarea "Hello - Im looking for an all black business card. 32pt stock. Matte finish for…"
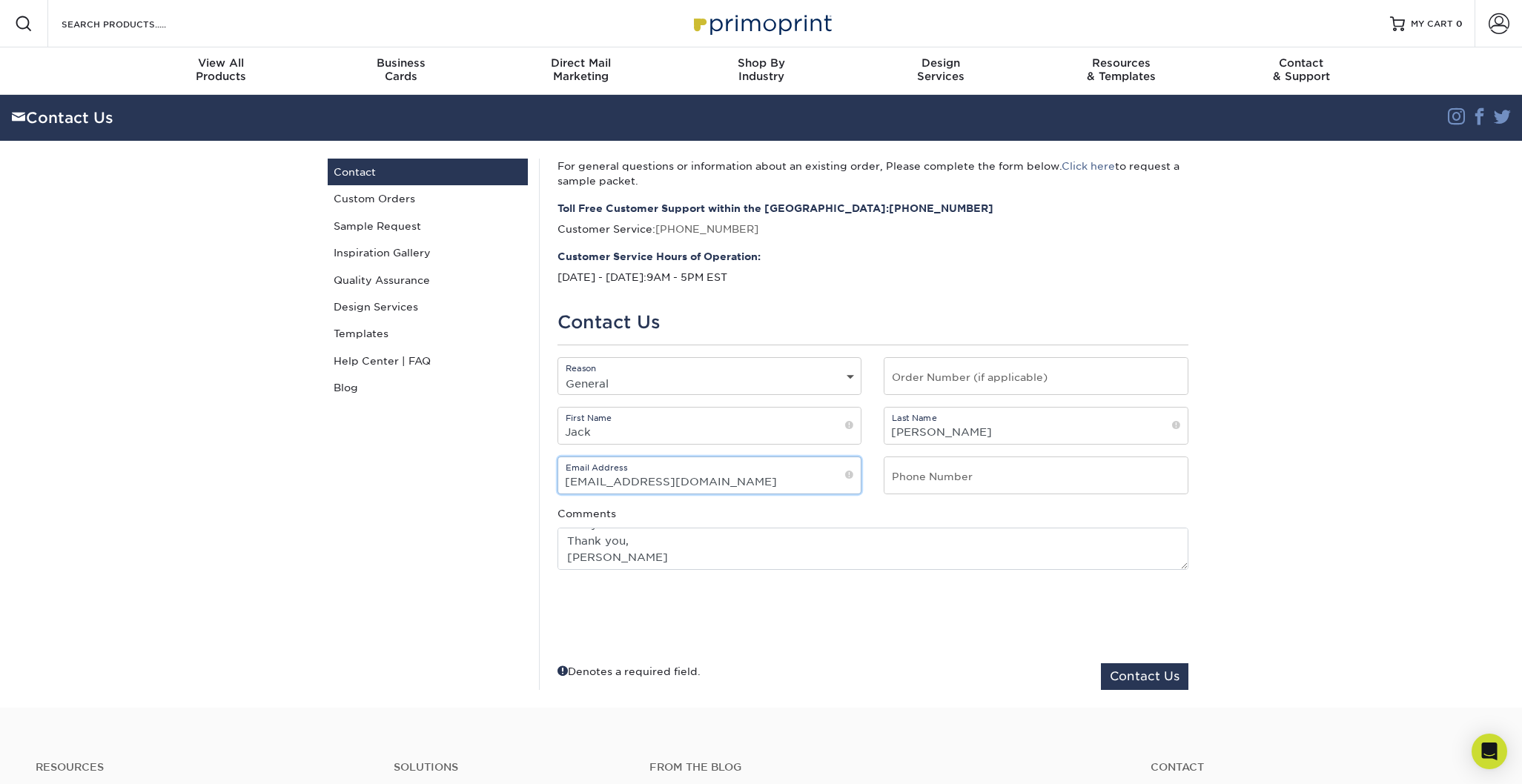
type input "[EMAIL_ADDRESS][DOMAIN_NAME]"
click at [658, 562] on textarea "Hello - Im looking for an all black business card. 32pt stock. Matte finish for…" at bounding box center [873, 548] width 631 height 42
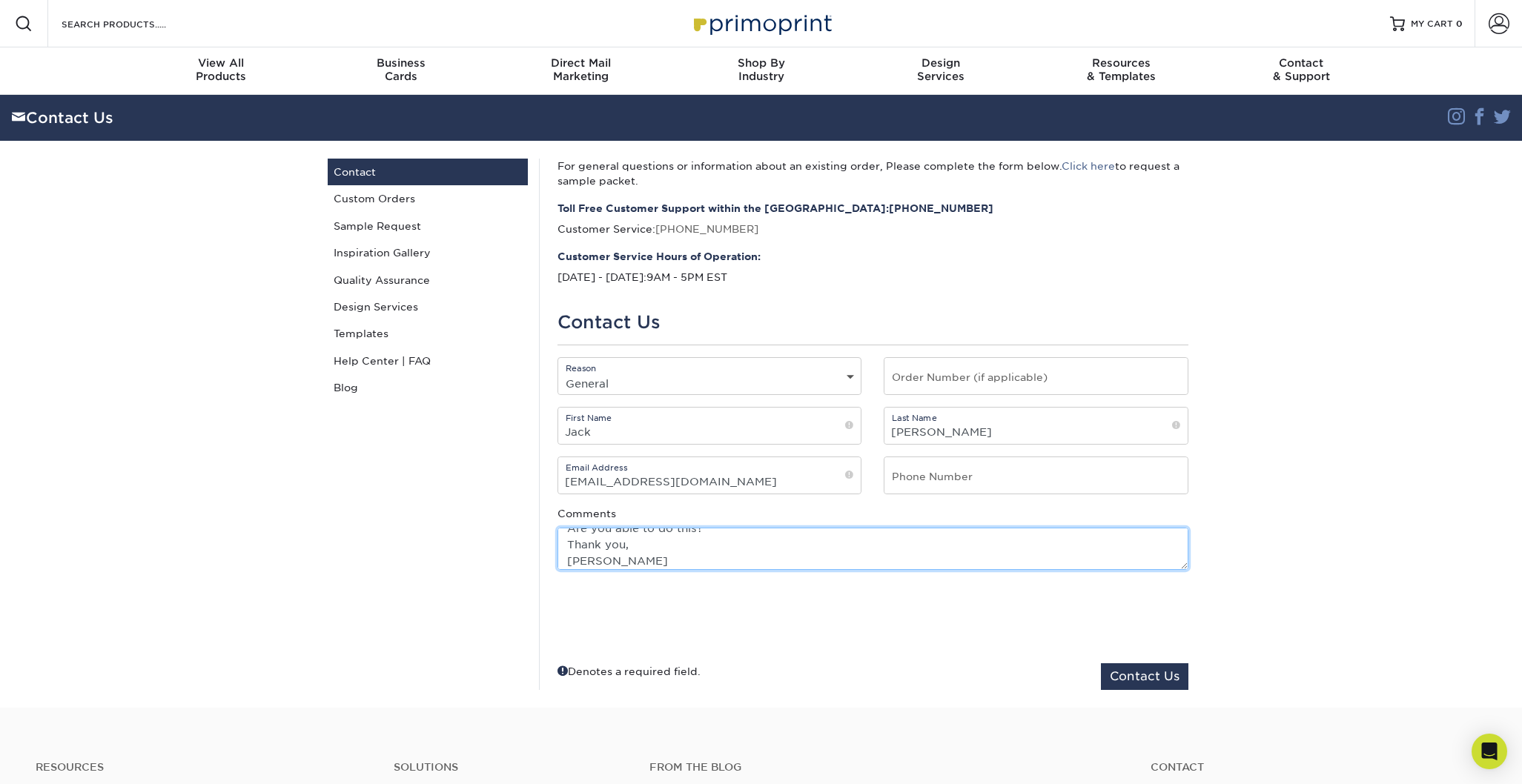
type textarea "Hello - Im looking for an all black business card. 32pt stock. Matte finish for…"
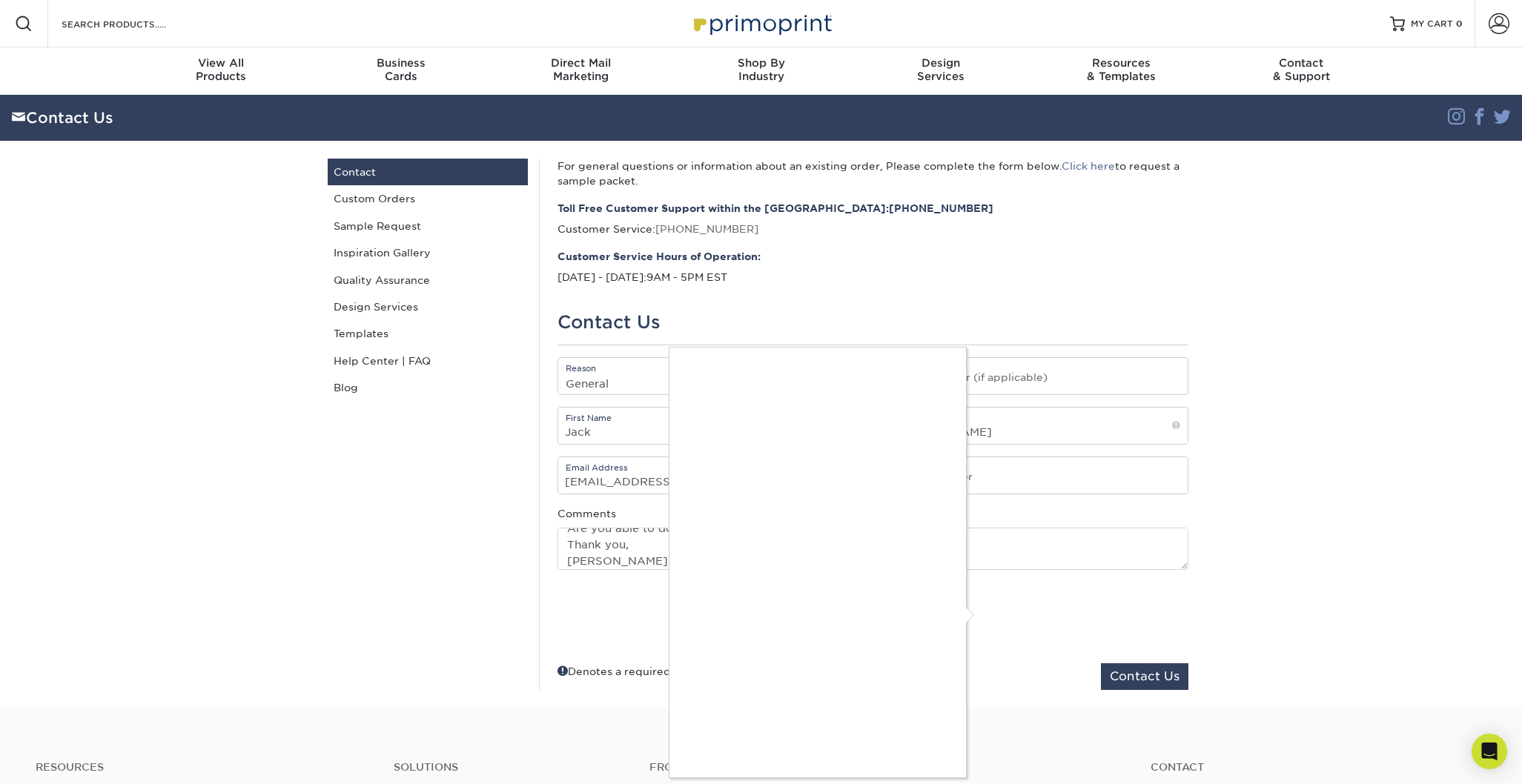
click at [976, 611] on div at bounding box center [761, 392] width 1522 height 784
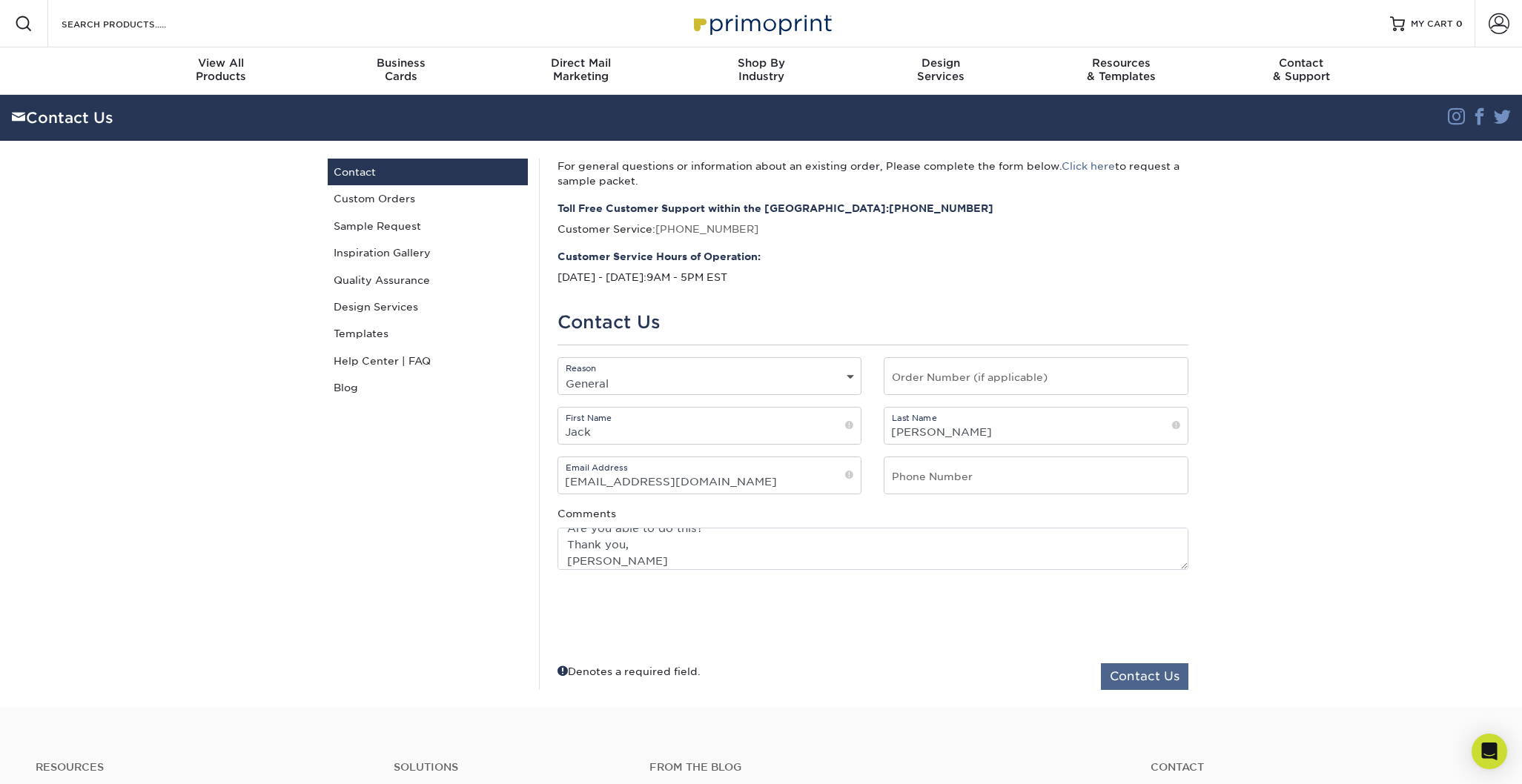
click at [1142, 675] on button "Contact Us" at bounding box center [1144, 676] width 87 height 27
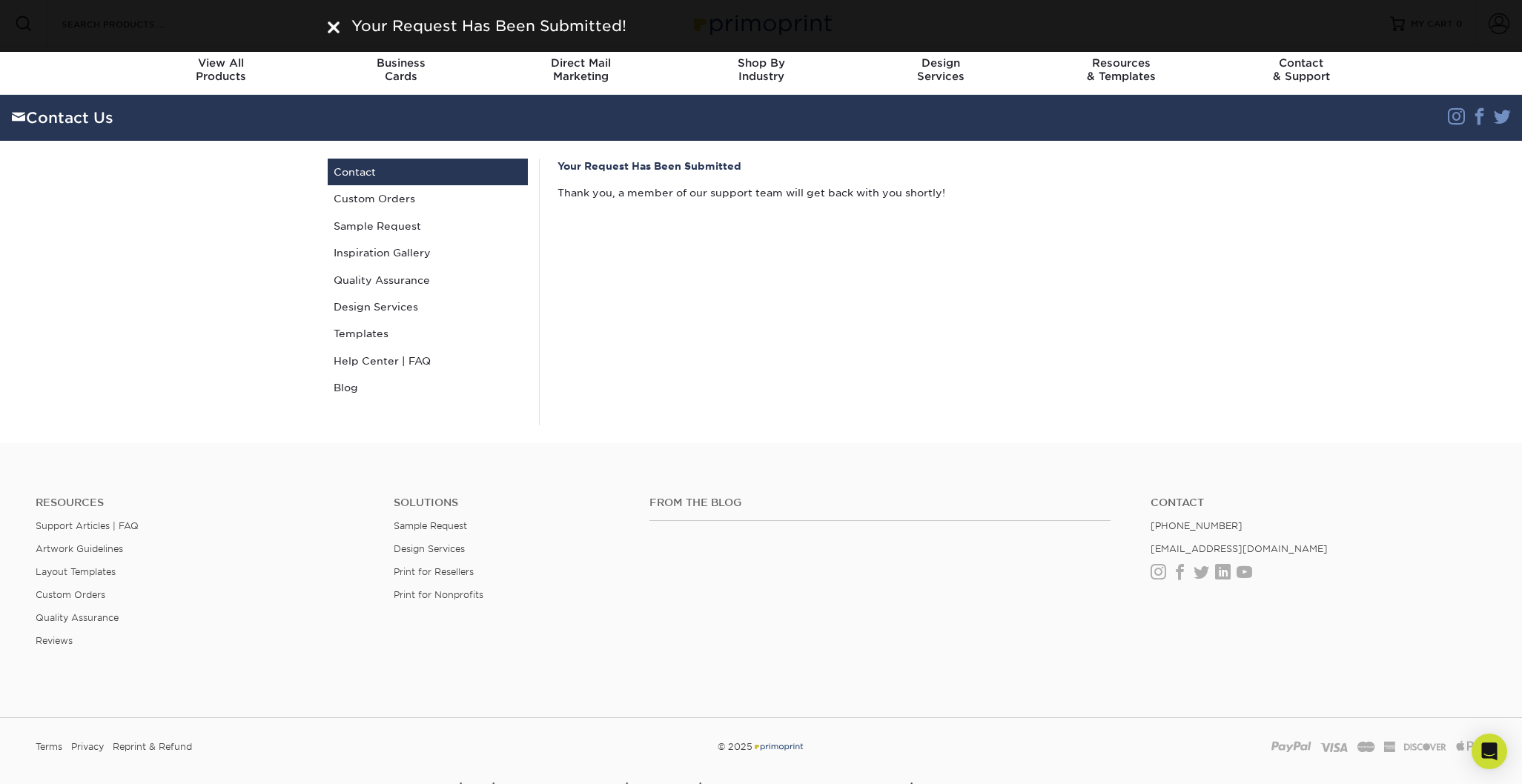
scroll to position [3, 0]
